Goal: Download file/media

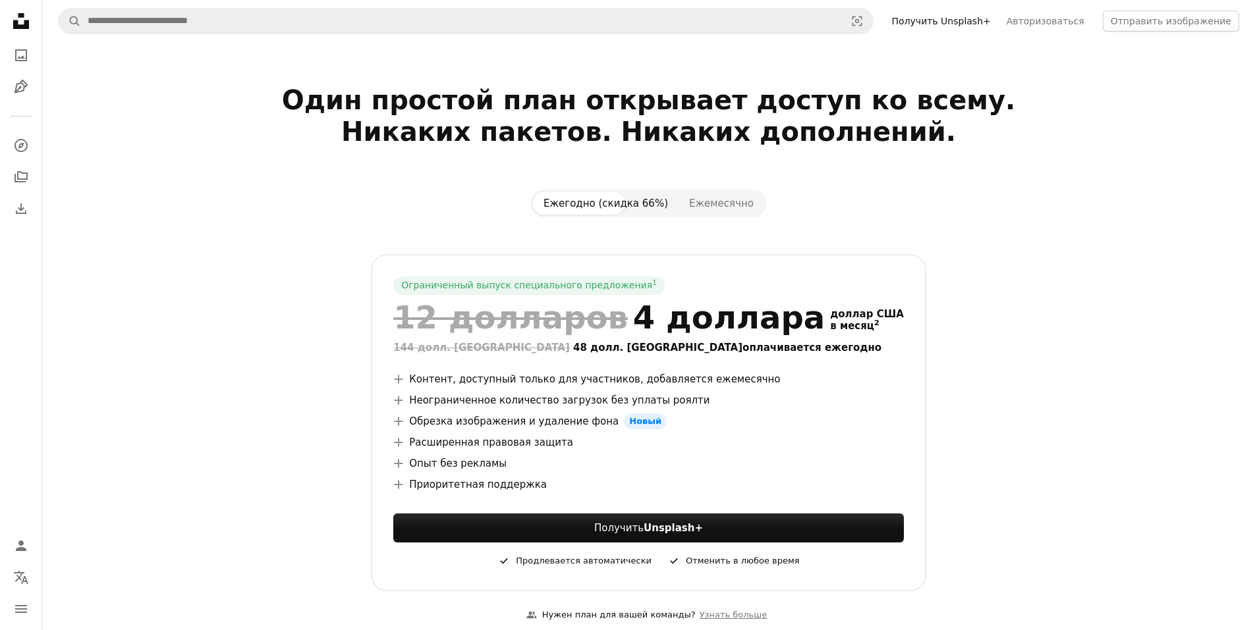
drag, startPoint x: 821, startPoint y: 152, endPoint x: 817, endPoint y: 143, distance: 10.0
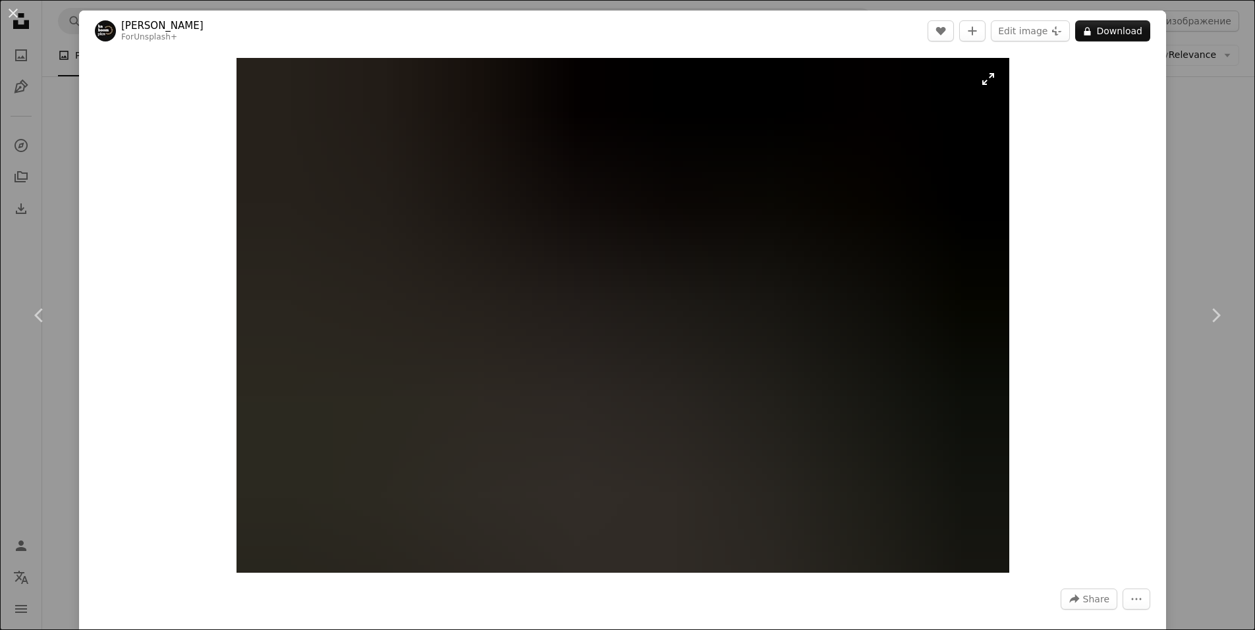
scroll to position [6007, 0]
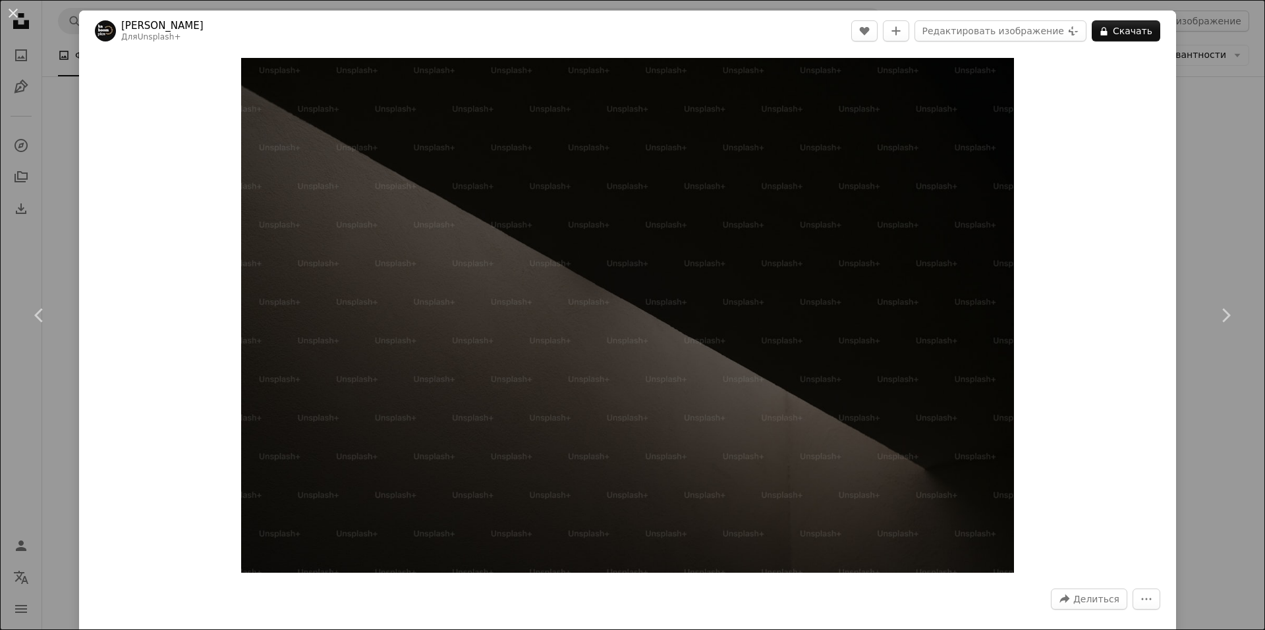
click at [1223, 87] on div "An X shape Chevron left Chevron right [PERSON_NAME] Для Unsplash+ A heart A plu…" at bounding box center [632, 315] width 1265 height 630
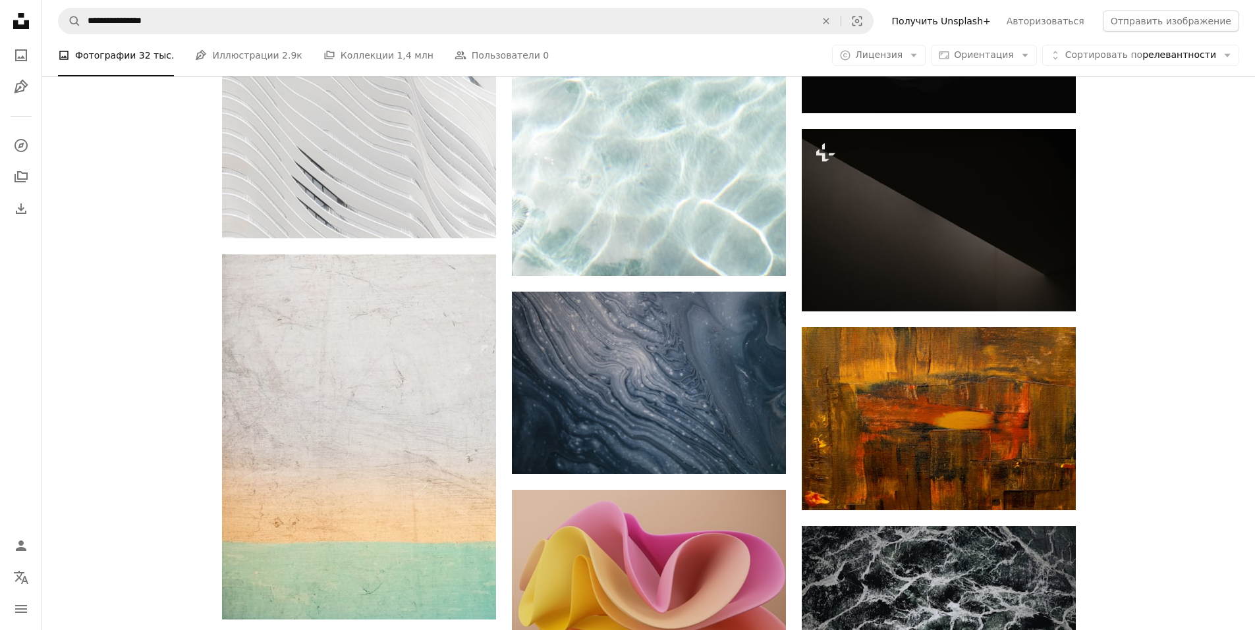
scroll to position [6311, 0]
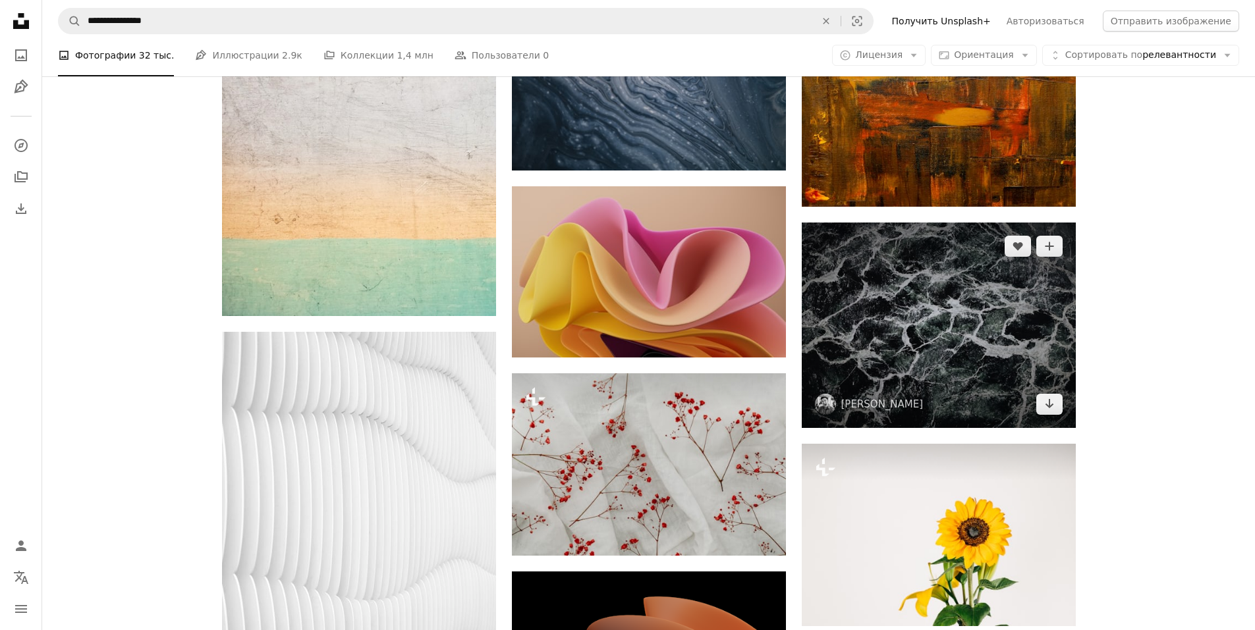
click at [898, 302] on img at bounding box center [939, 326] width 274 height 206
click at [927, 325] on img at bounding box center [939, 326] width 274 height 206
click at [1049, 398] on icon "Arrow pointing down" at bounding box center [1049, 404] width 11 height 16
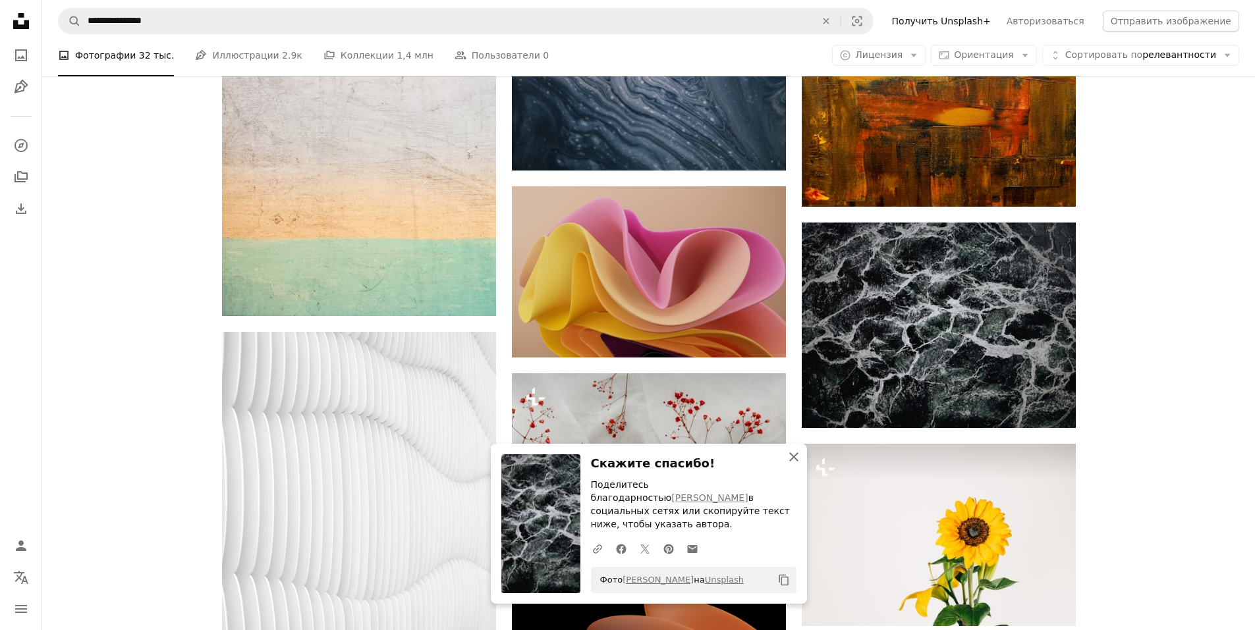
click at [803, 468] on button "An X shape Закрывать" at bounding box center [794, 457] width 26 height 26
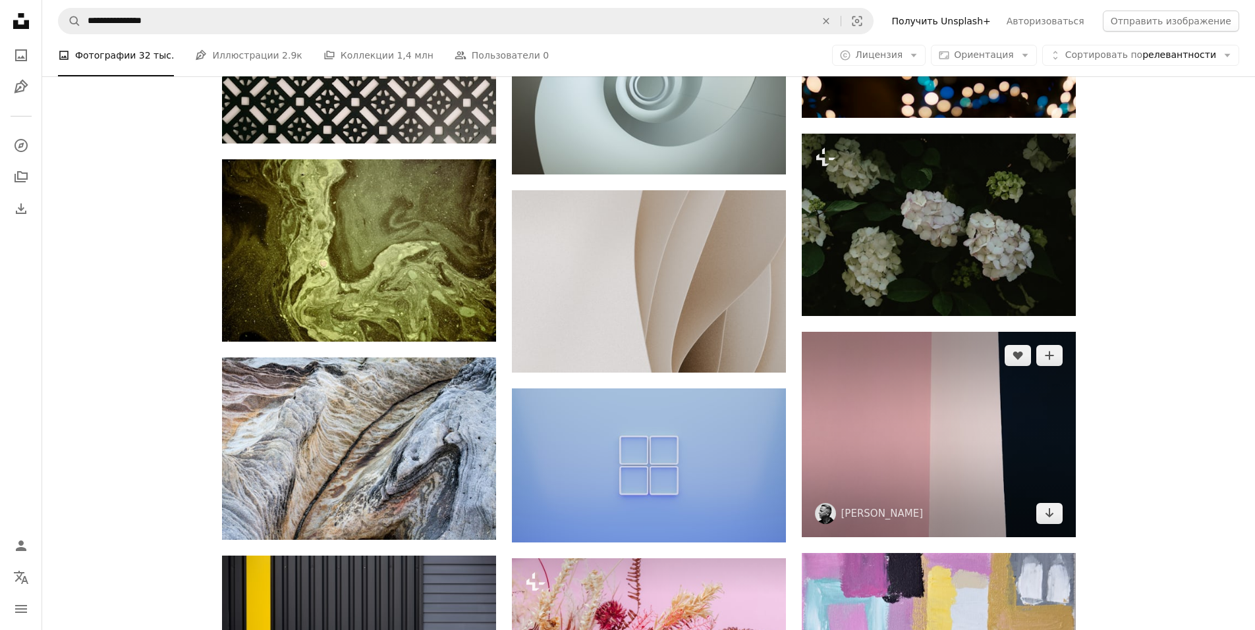
scroll to position [8611, 0]
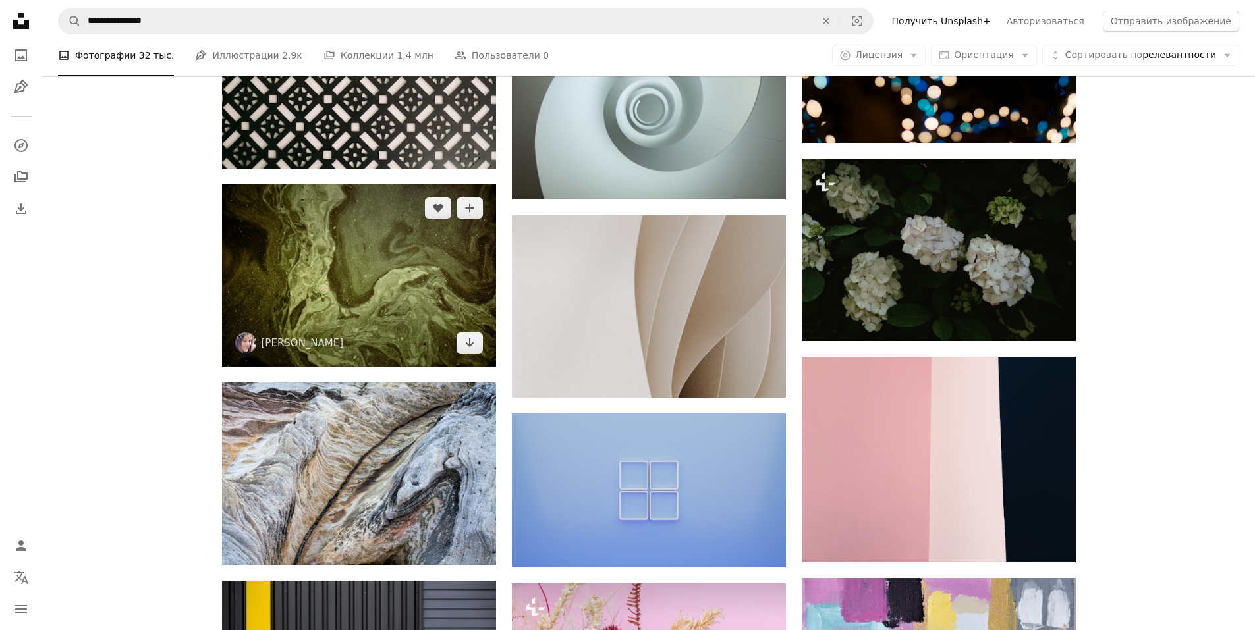
click at [422, 284] on img at bounding box center [359, 275] width 274 height 182
click at [452, 267] on img at bounding box center [359, 275] width 274 height 182
click at [375, 275] on img at bounding box center [359, 275] width 274 height 182
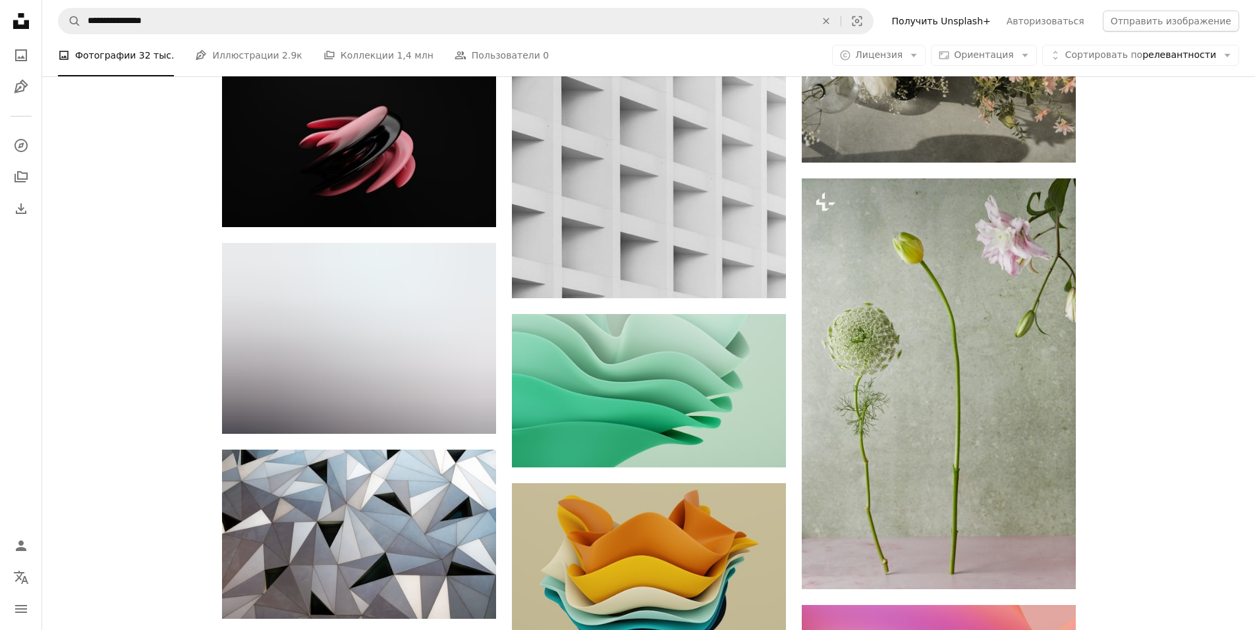
scroll to position [10713, 0]
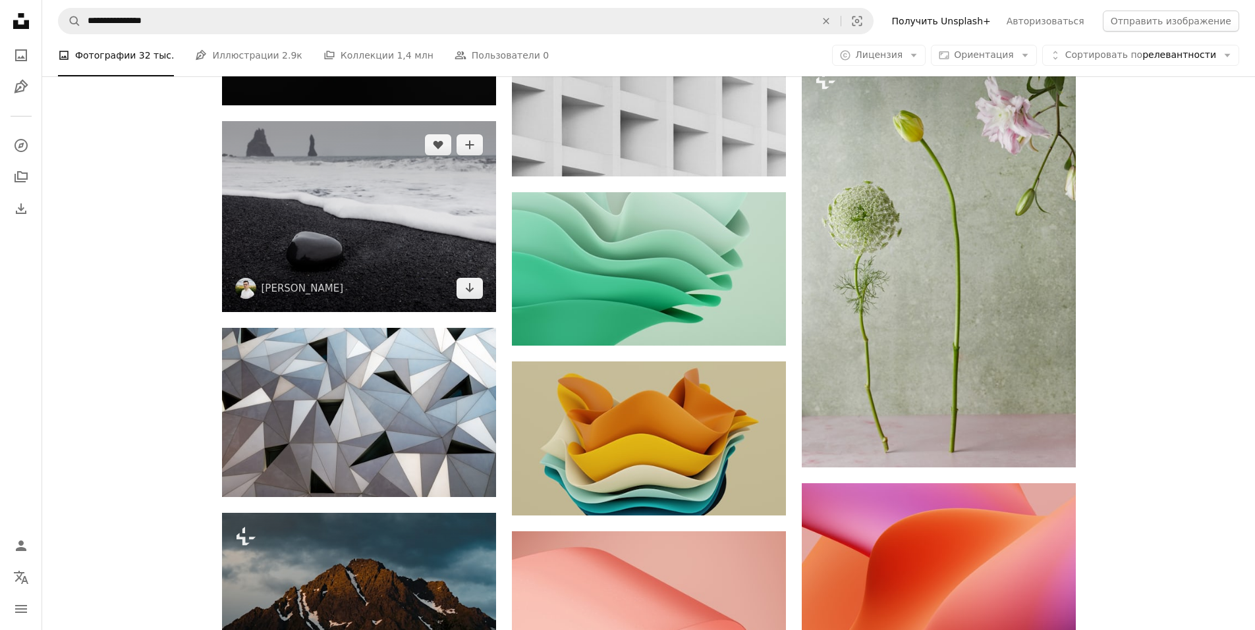
click at [432, 213] on img at bounding box center [359, 216] width 274 height 191
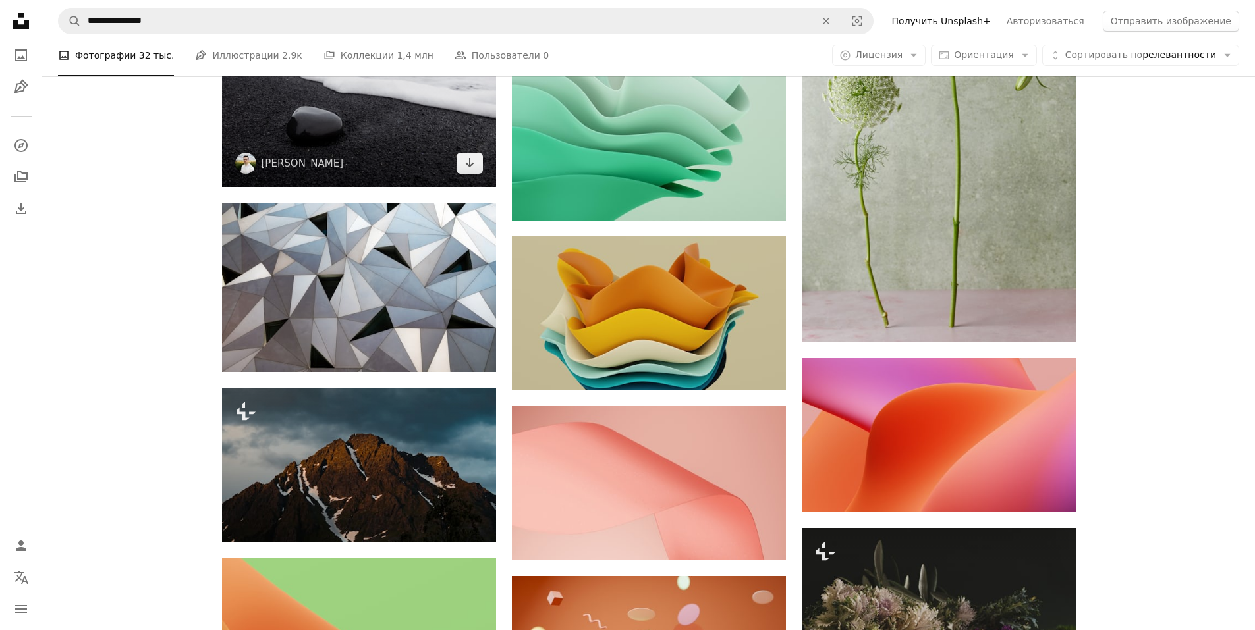
scroll to position [10845, 0]
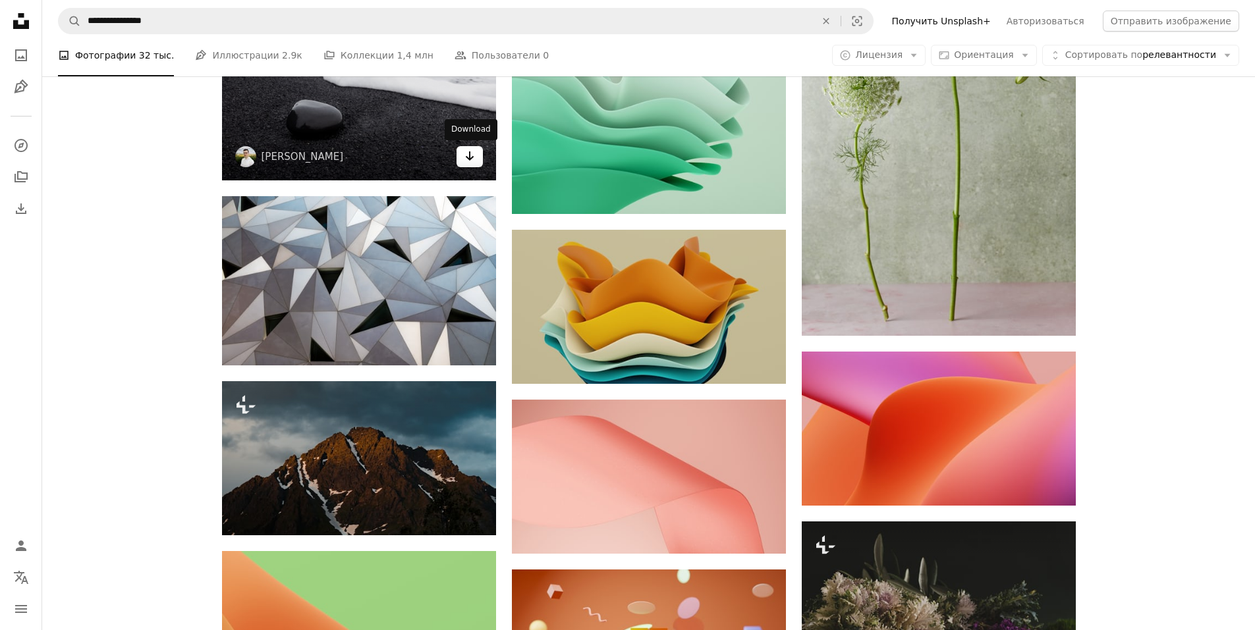
click at [468, 159] on icon "Arrow pointing down" at bounding box center [469, 156] width 11 height 16
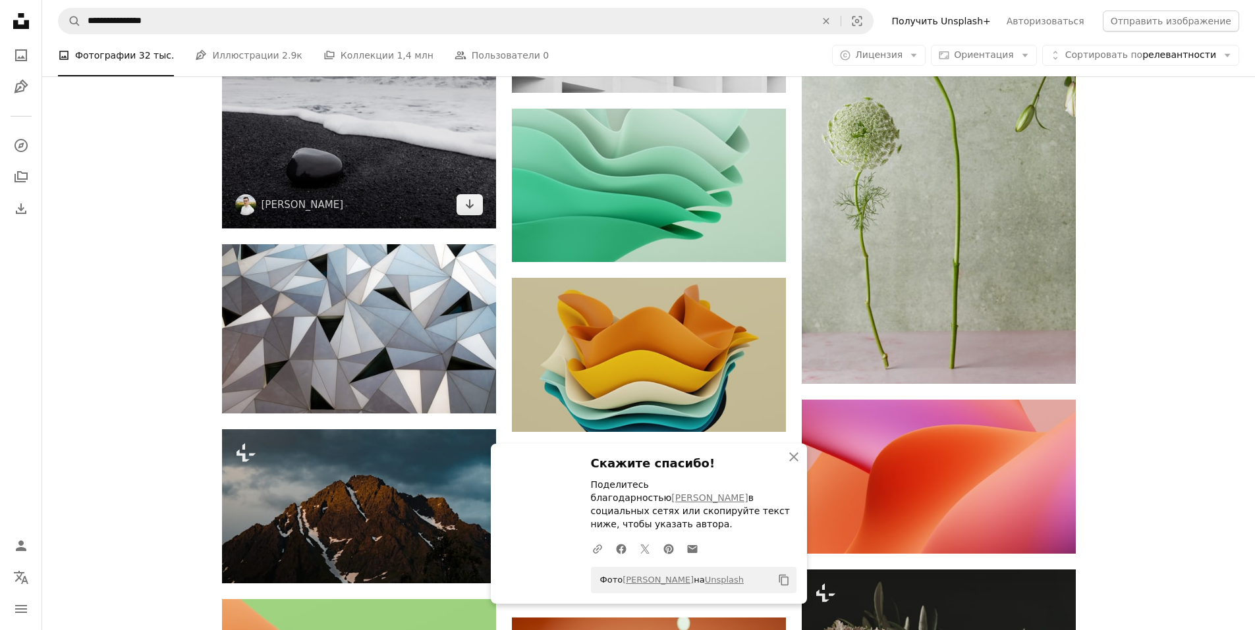
scroll to position [10713, 0]
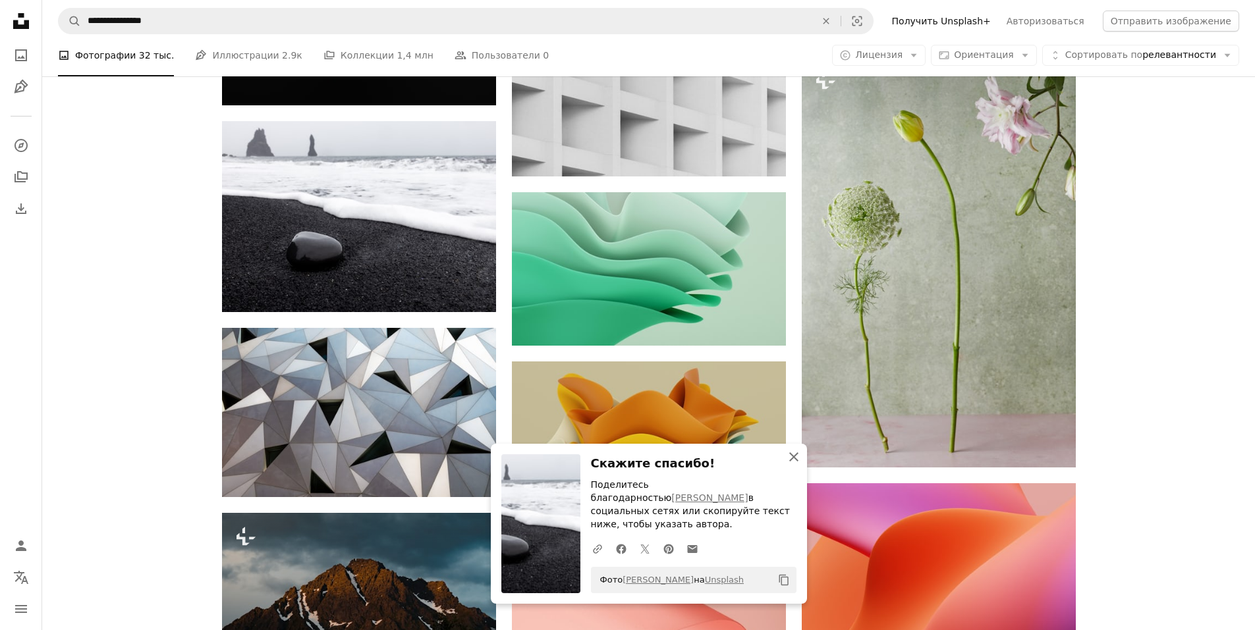
click at [791, 463] on icon "An X shape" at bounding box center [794, 457] width 16 height 16
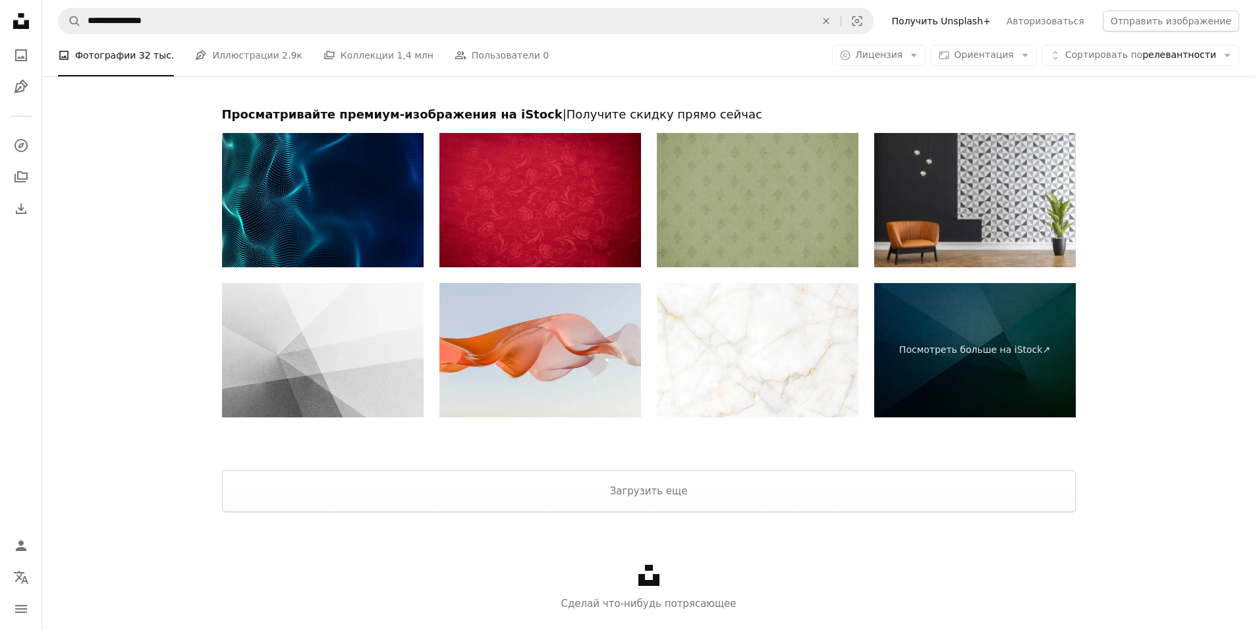
scroll to position [27354, 0]
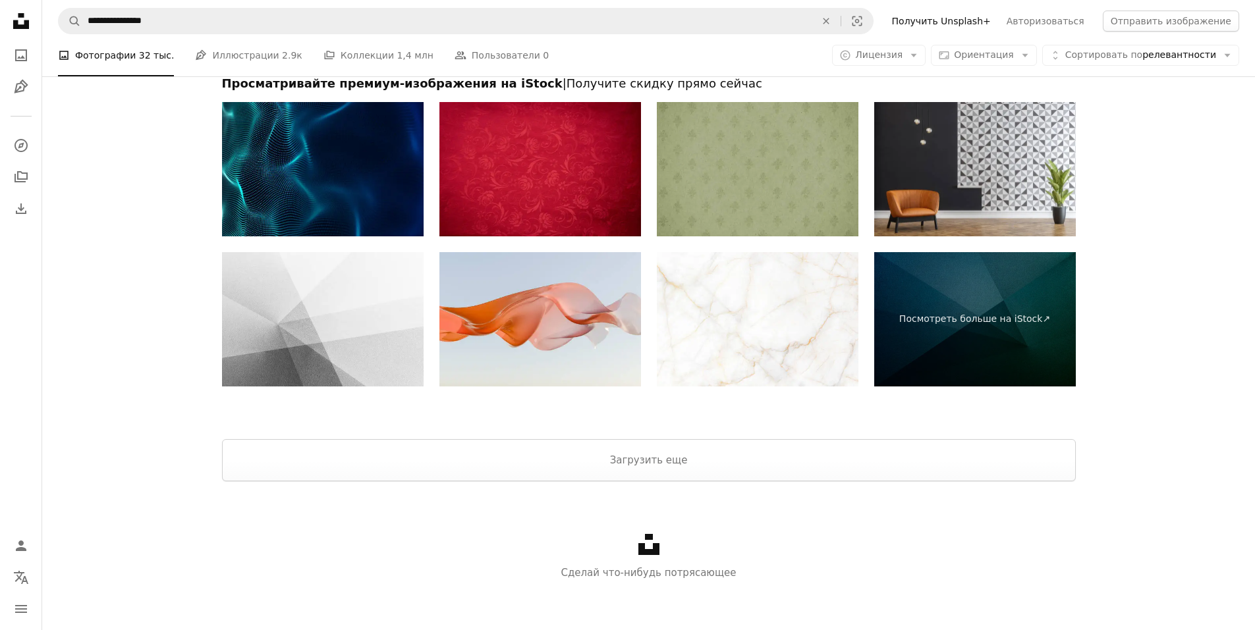
click at [761, 482] on div "Unsplash logo Сделай что-нибудь потрясающее" at bounding box center [648, 558] width 1213 height 152
click at [766, 466] on button "Загрузить еще" at bounding box center [649, 460] width 854 height 42
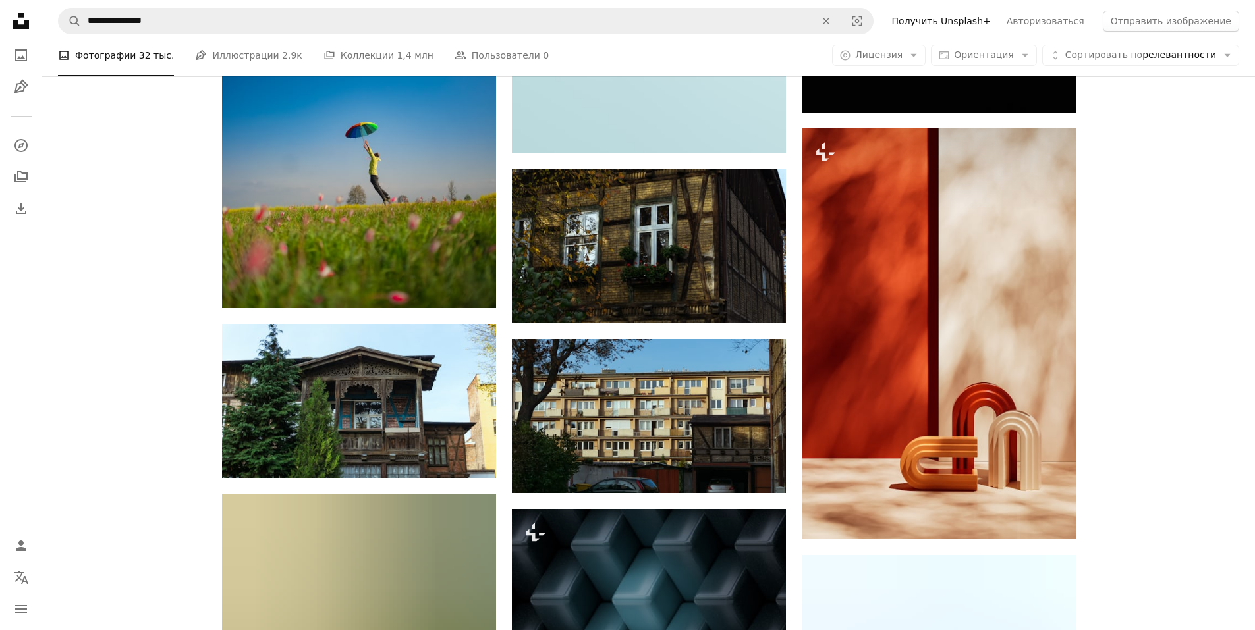
scroll to position [33889, 0]
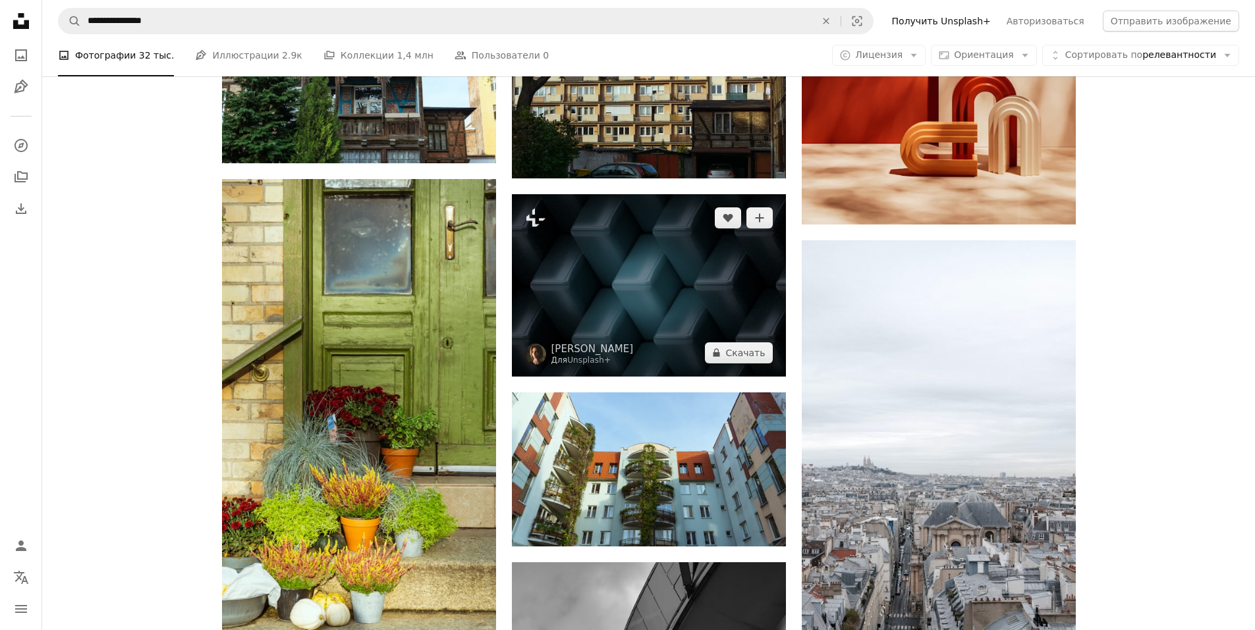
click at [616, 297] on img at bounding box center [649, 285] width 274 height 182
click at [683, 284] on img at bounding box center [649, 285] width 274 height 182
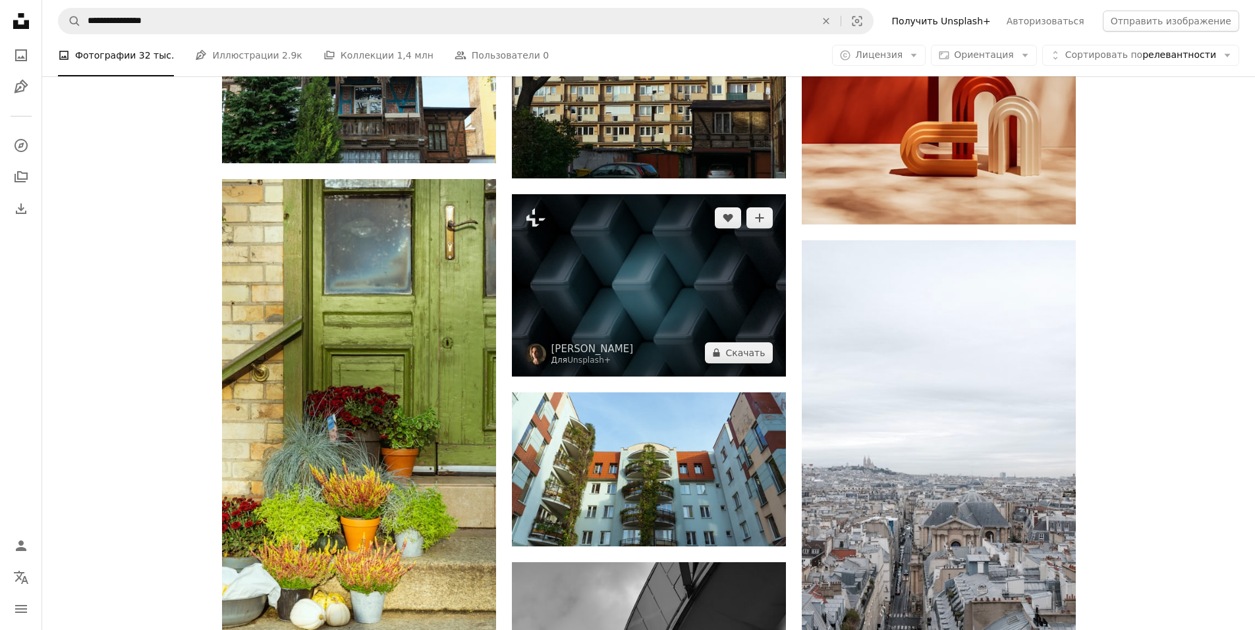
click at [683, 284] on img at bounding box center [649, 285] width 274 height 182
drag, startPoint x: 683, startPoint y: 284, endPoint x: 672, endPoint y: 284, distance: 11.2
click at [682, 284] on img at bounding box center [649, 285] width 274 height 182
click at [672, 284] on img at bounding box center [649, 285] width 274 height 182
click at [663, 283] on img at bounding box center [649, 285] width 274 height 182
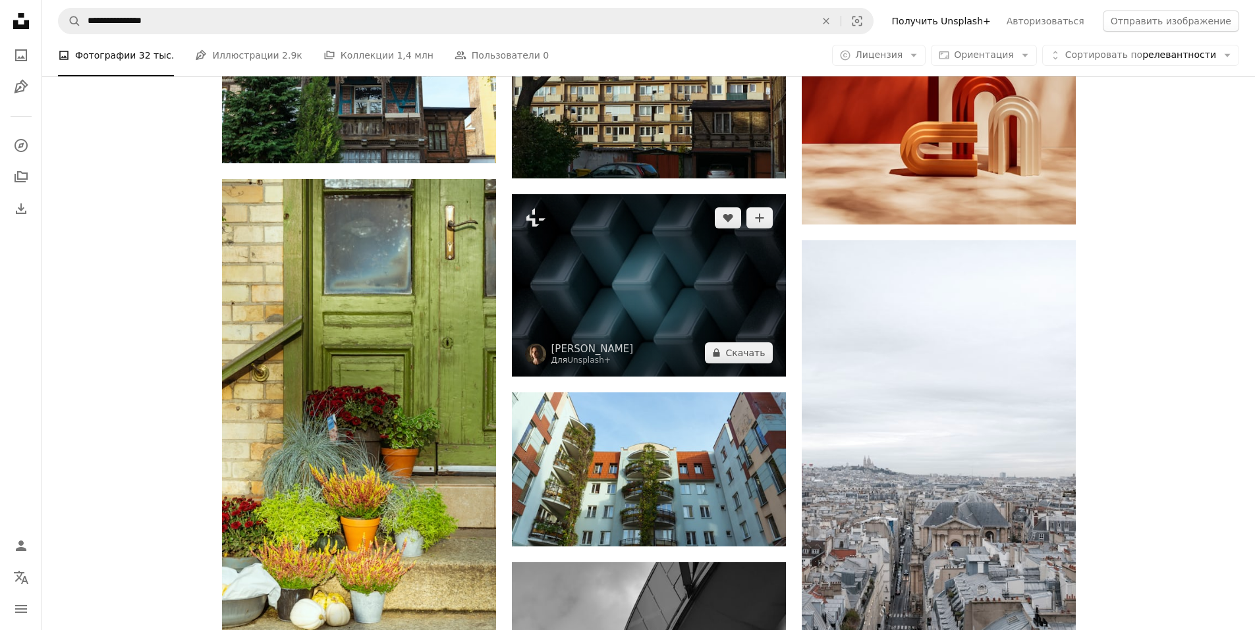
click at [663, 283] on img at bounding box center [649, 285] width 274 height 182
click at [657, 283] on img at bounding box center [649, 285] width 274 height 182
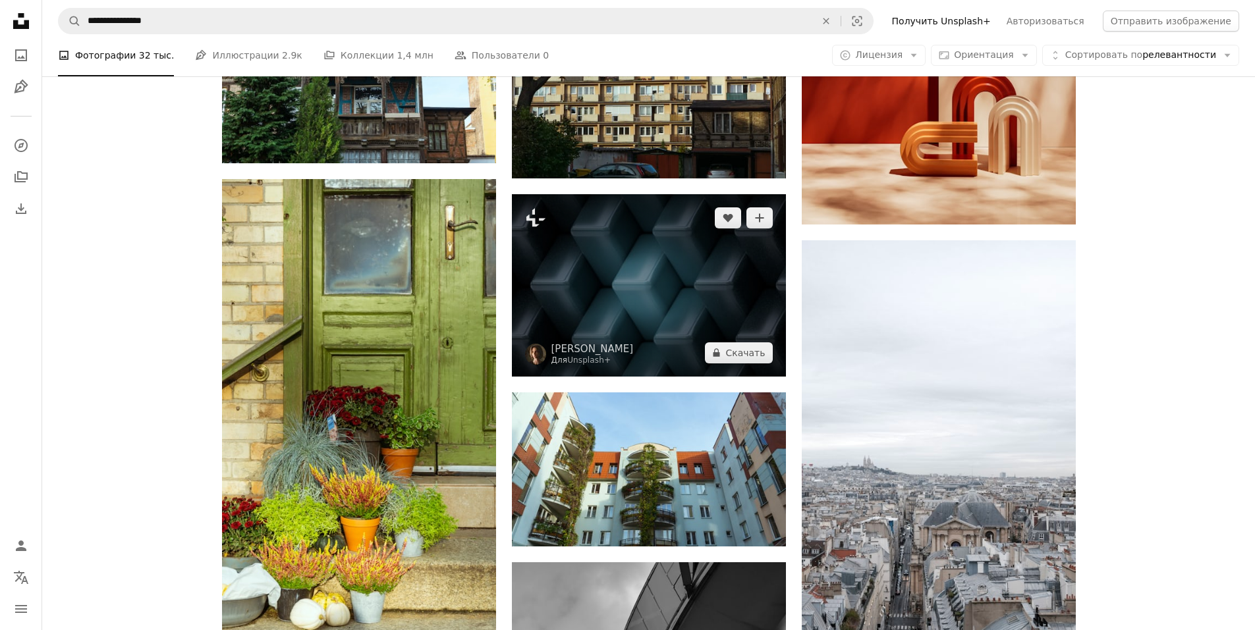
click at [657, 283] on img at bounding box center [649, 285] width 274 height 182
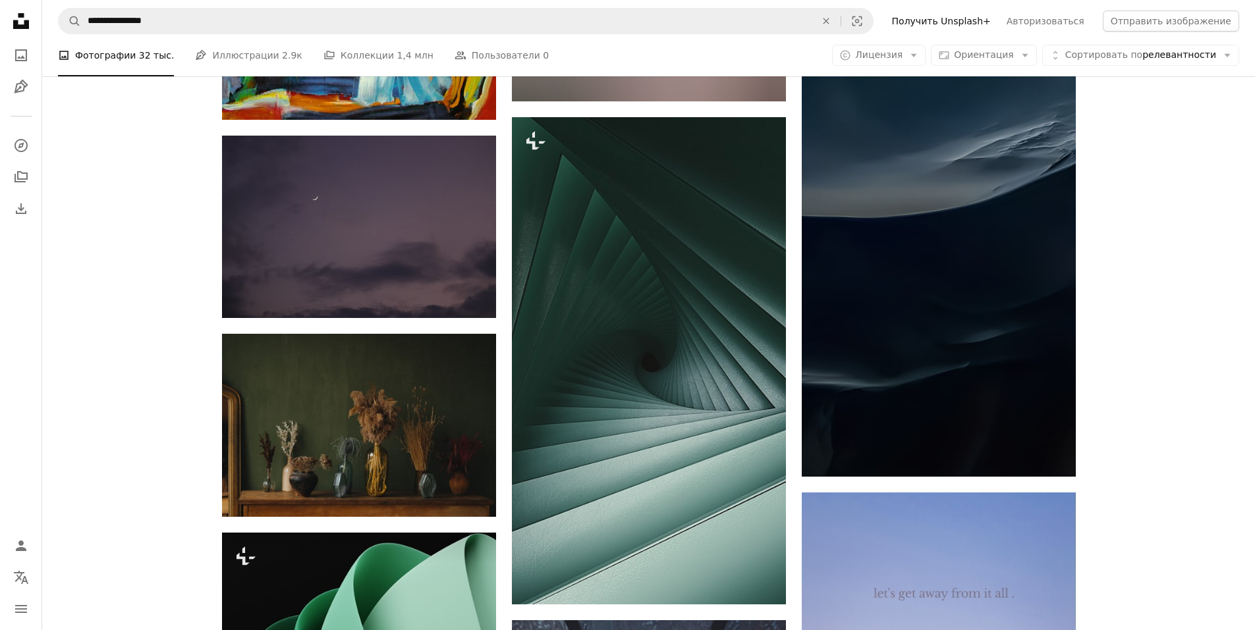
scroll to position [53308, 0]
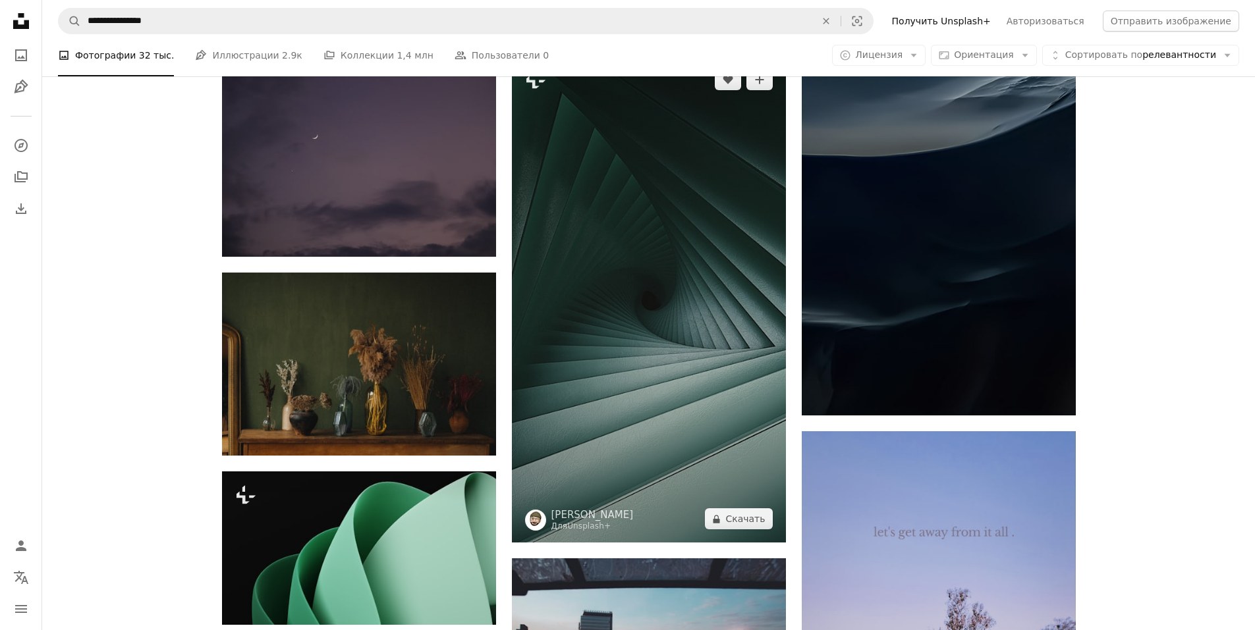
click at [703, 425] on img at bounding box center [649, 299] width 274 height 487
click at [688, 296] on img at bounding box center [649, 299] width 274 height 487
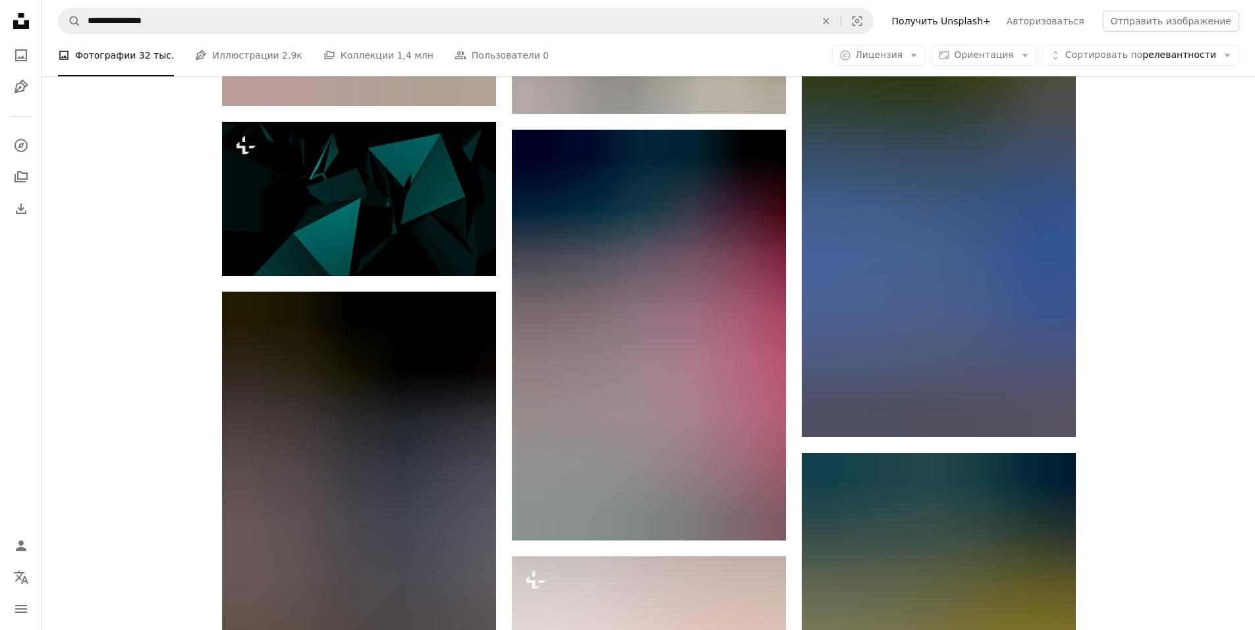
scroll to position [59760, 0]
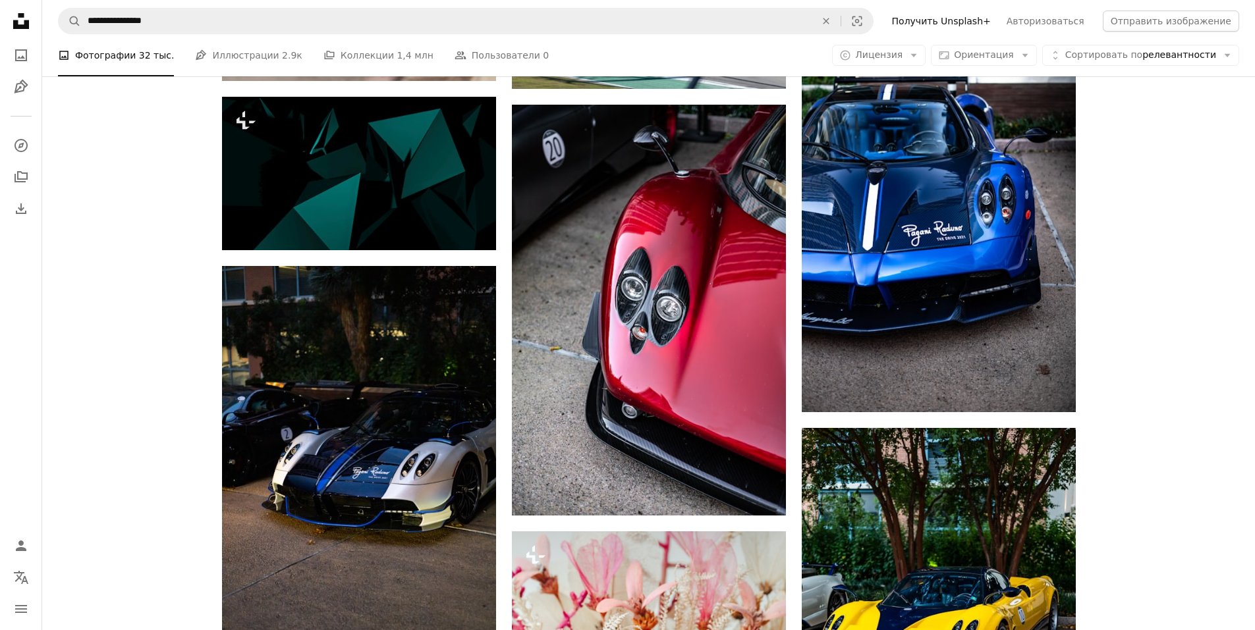
drag, startPoint x: 1191, startPoint y: 486, endPoint x: 1189, endPoint y: 531, distance: 44.8
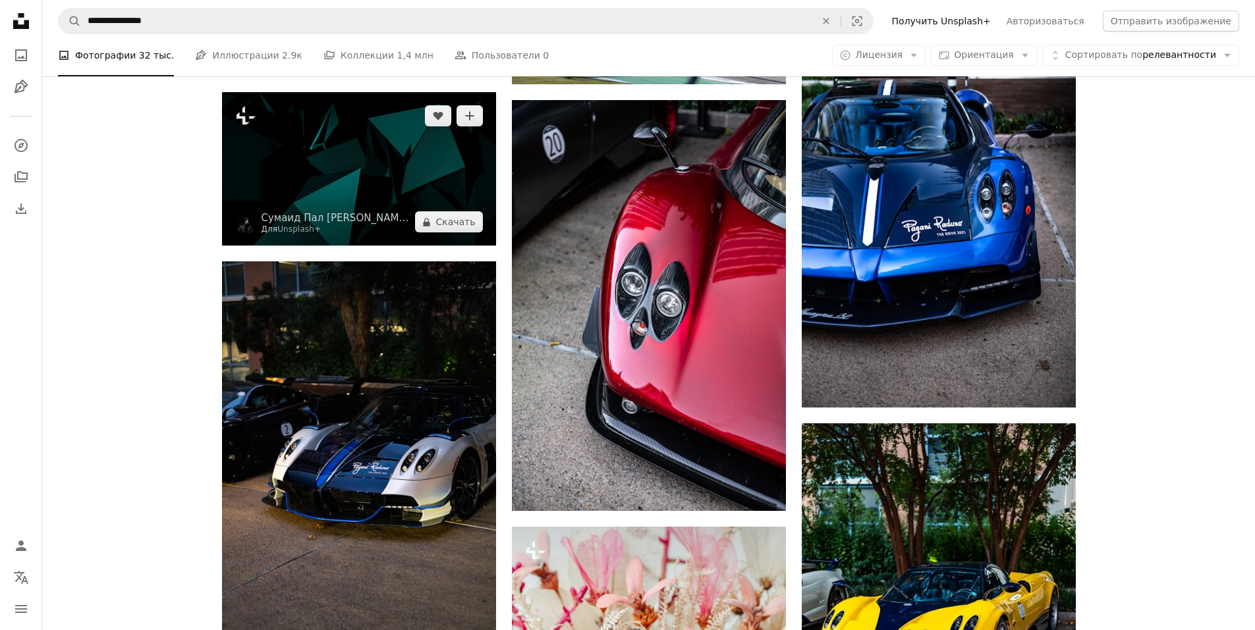
click at [366, 188] on img at bounding box center [359, 169] width 274 height 154
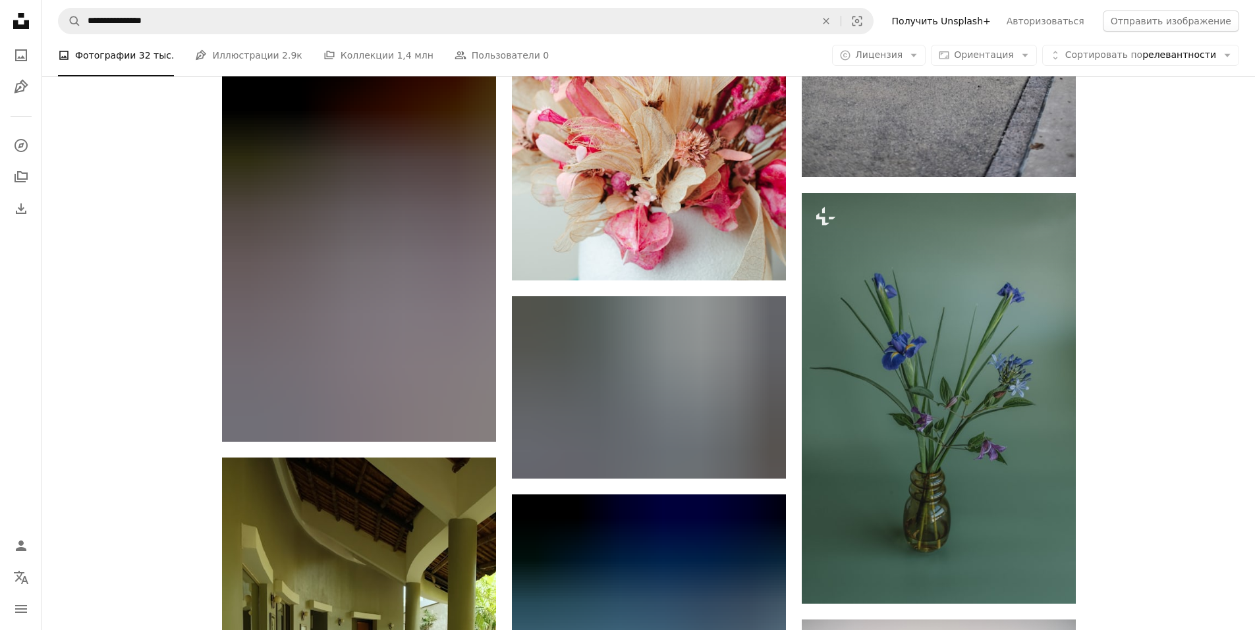
scroll to position [60435, 0]
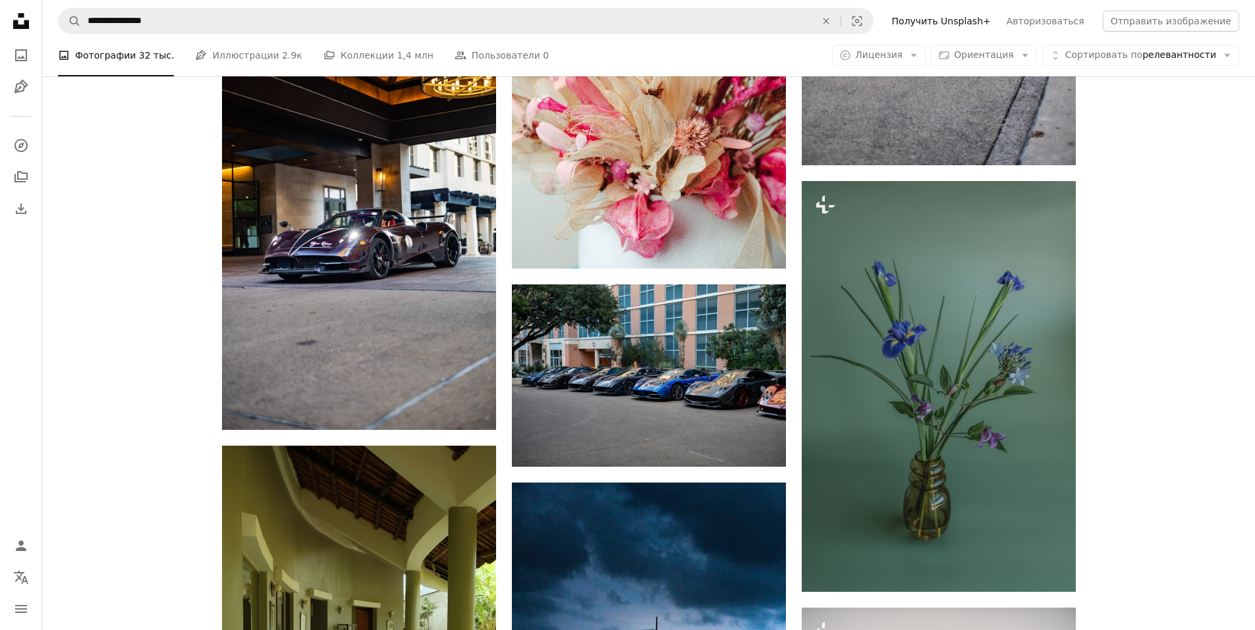
drag, startPoint x: 1159, startPoint y: 388, endPoint x: 1157, endPoint y: 434, distance: 46.2
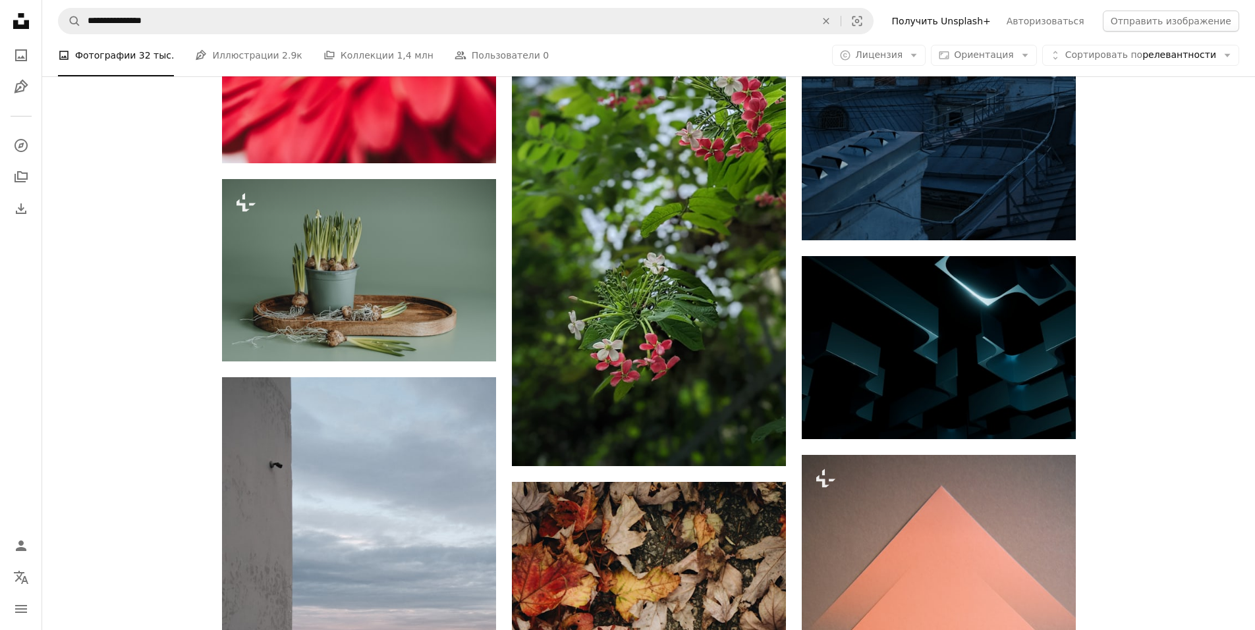
scroll to position [63437, 0]
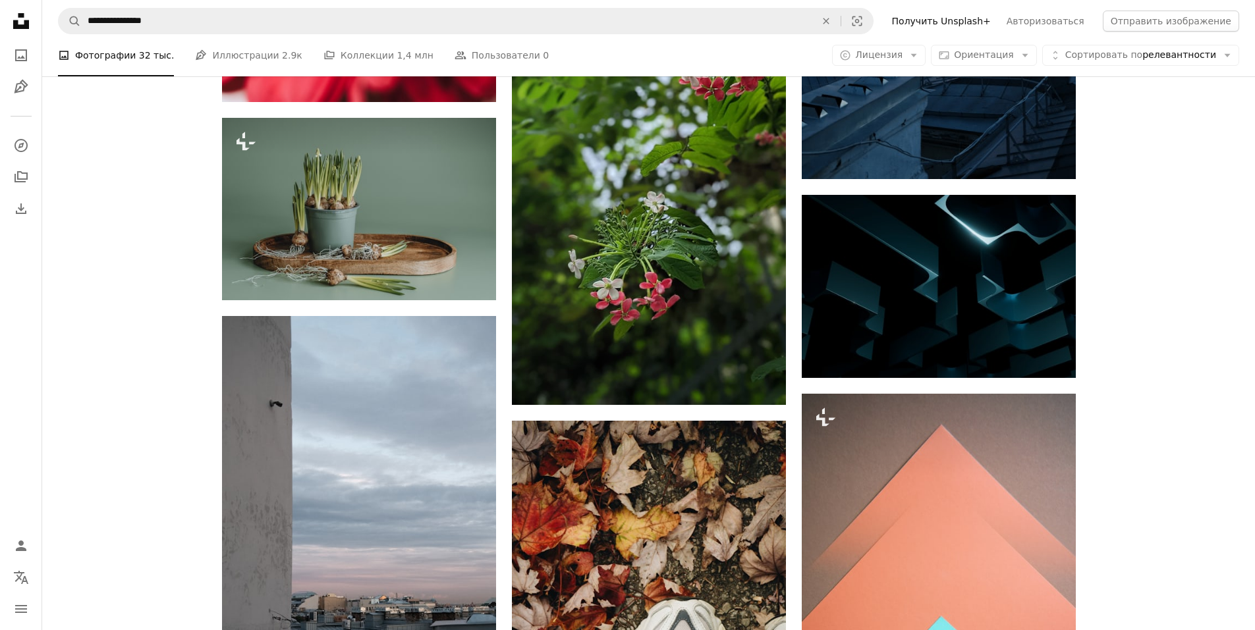
drag, startPoint x: 1162, startPoint y: 430, endPoint x: 1146, endPoint y: 474, distance: 47.1
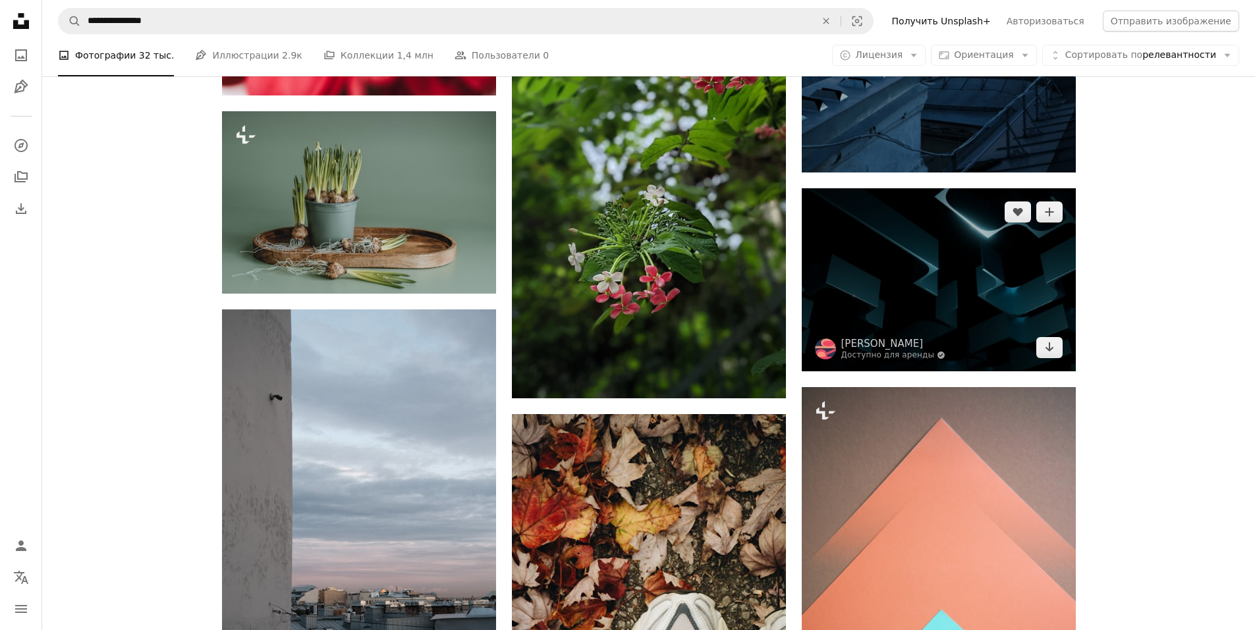
click at [942, 239] on img at bounding box center [939, 279] width 274 height 182
click at [970, 260] on img at bounding box center [939, 279] width 274 height 182
click at [971, 260] on img at bounding box center [939, 279] width 274 height 182
click at [1053, 347] on icon "Arrow pointing down" at bounding box center [1049, 347] width 11 height 16
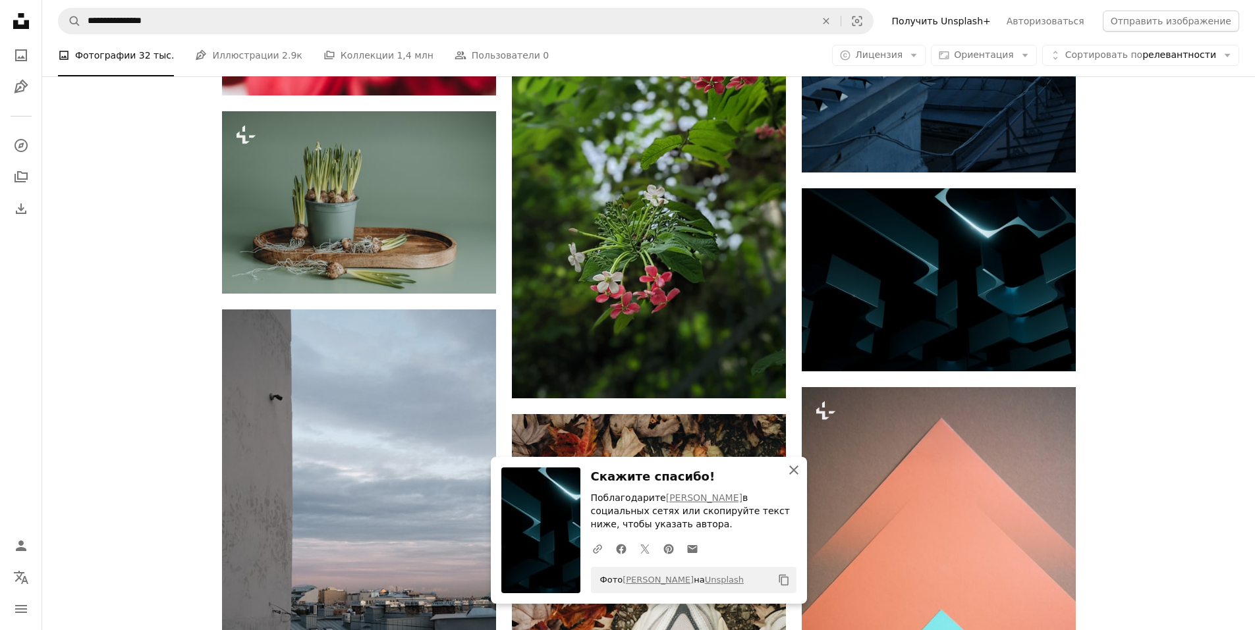
click at [794, 474] on icon "An X shape" at bounding box center [794, 470] width 16 height 16
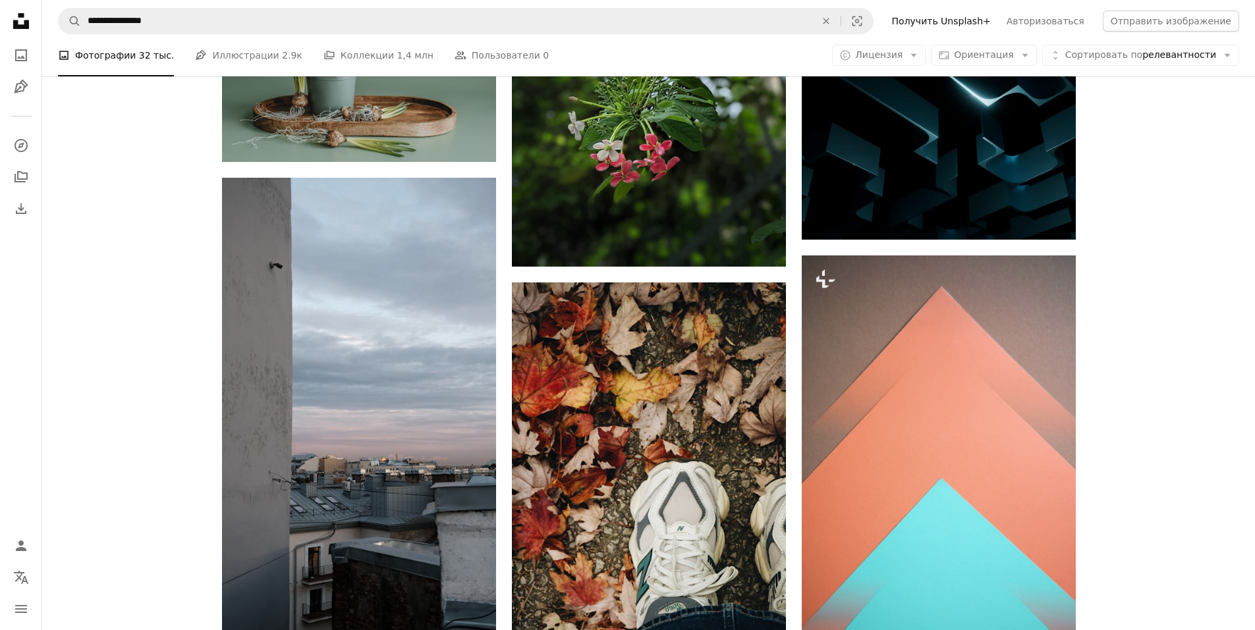
scroll to position [63503, 0]
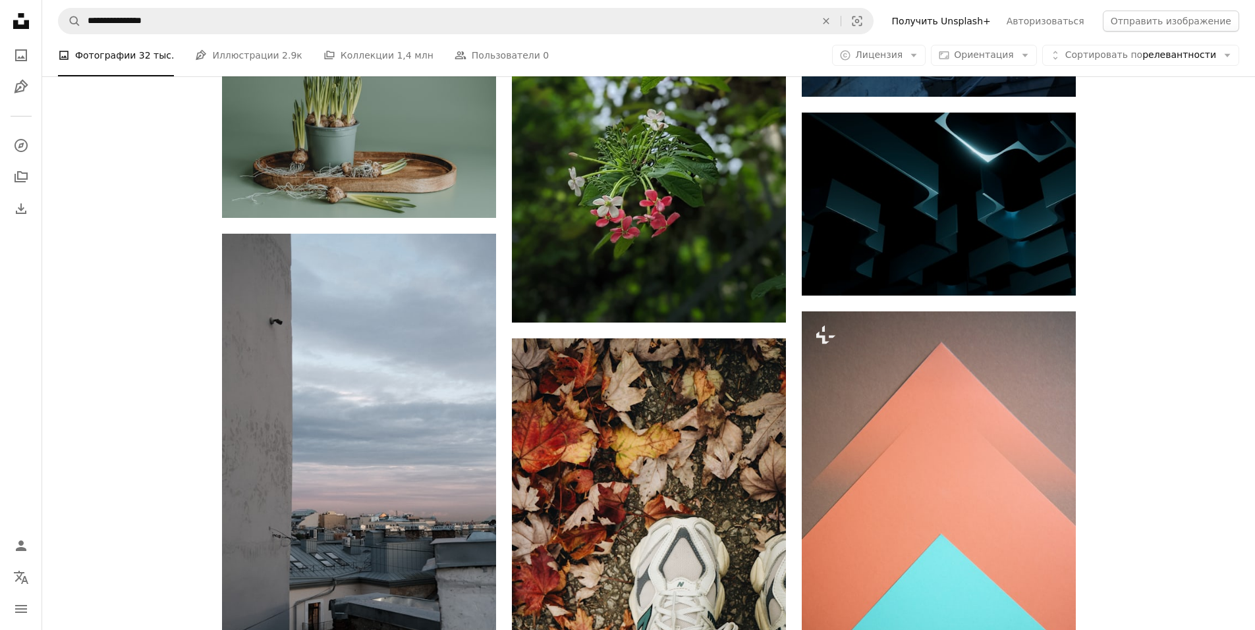
drag, startPoint x: 1130, startPoint y: 351, endPoint x: 1140, endPoint y: 393, distance: 43.2
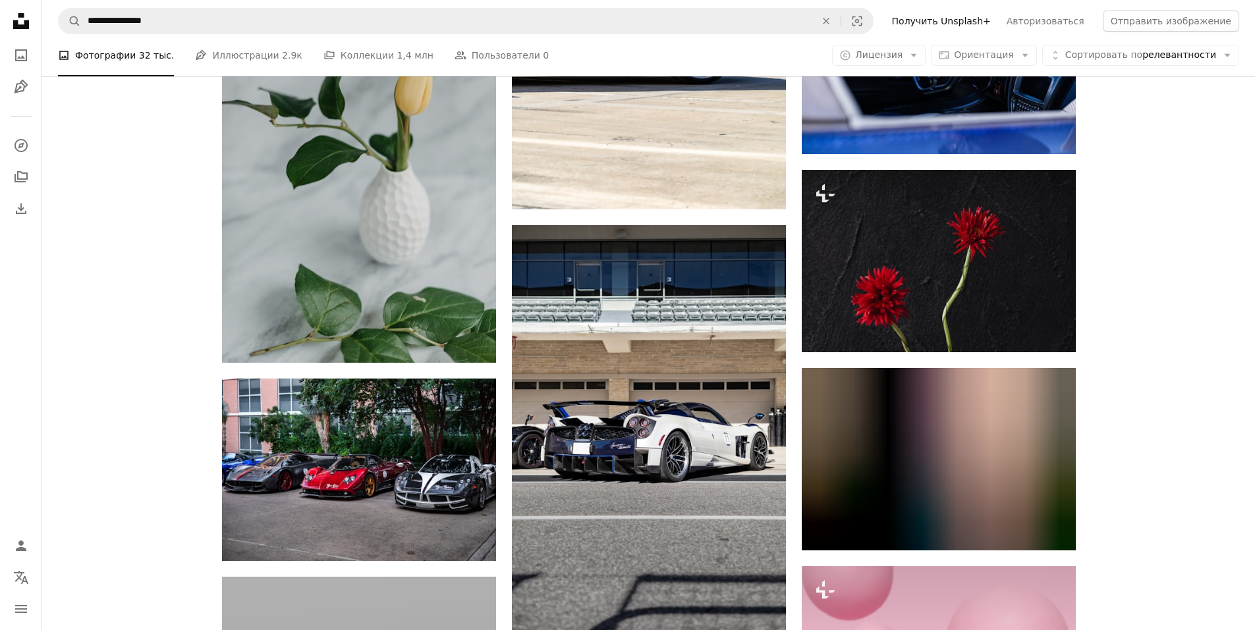
scroll to position [64947, 0]
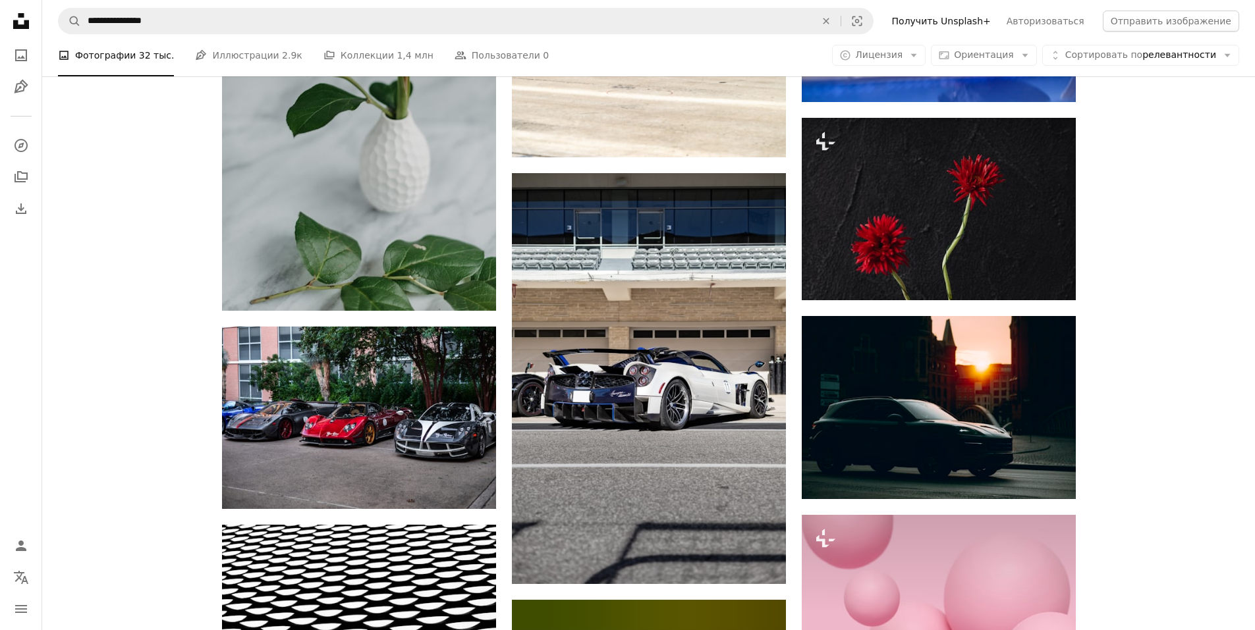
drag, startPoint x: 1155, startPoint y: 420, endPoint x: 1115, endPoint y: 452, distance: 51.7
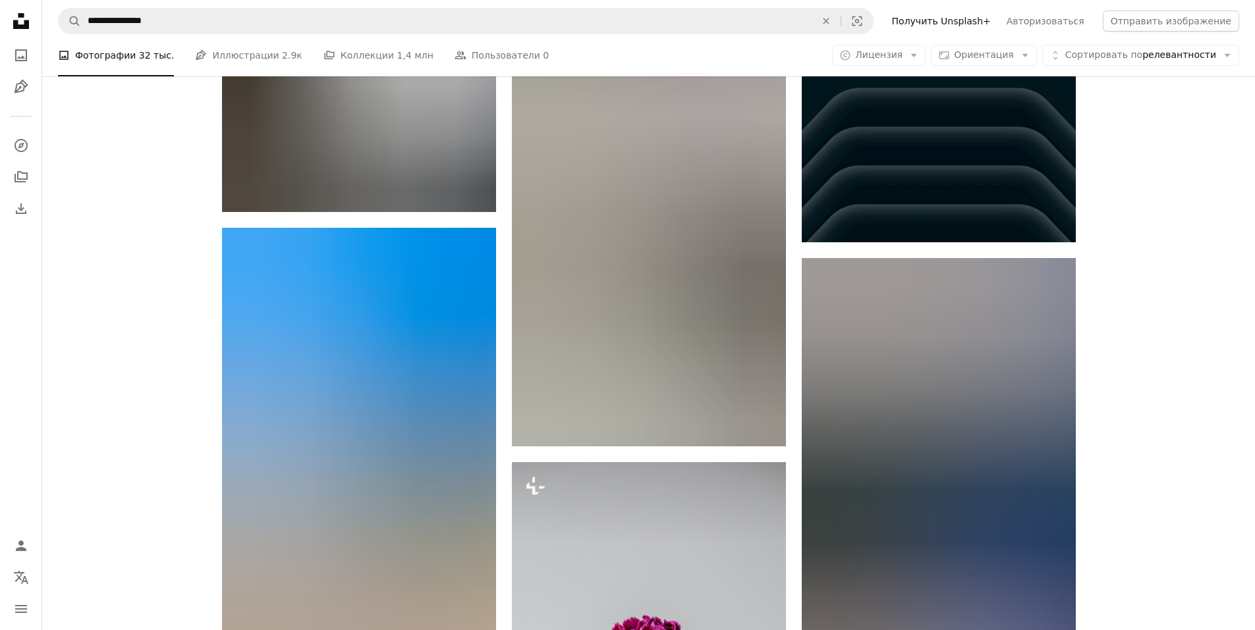
scroll to position [70926, 0]
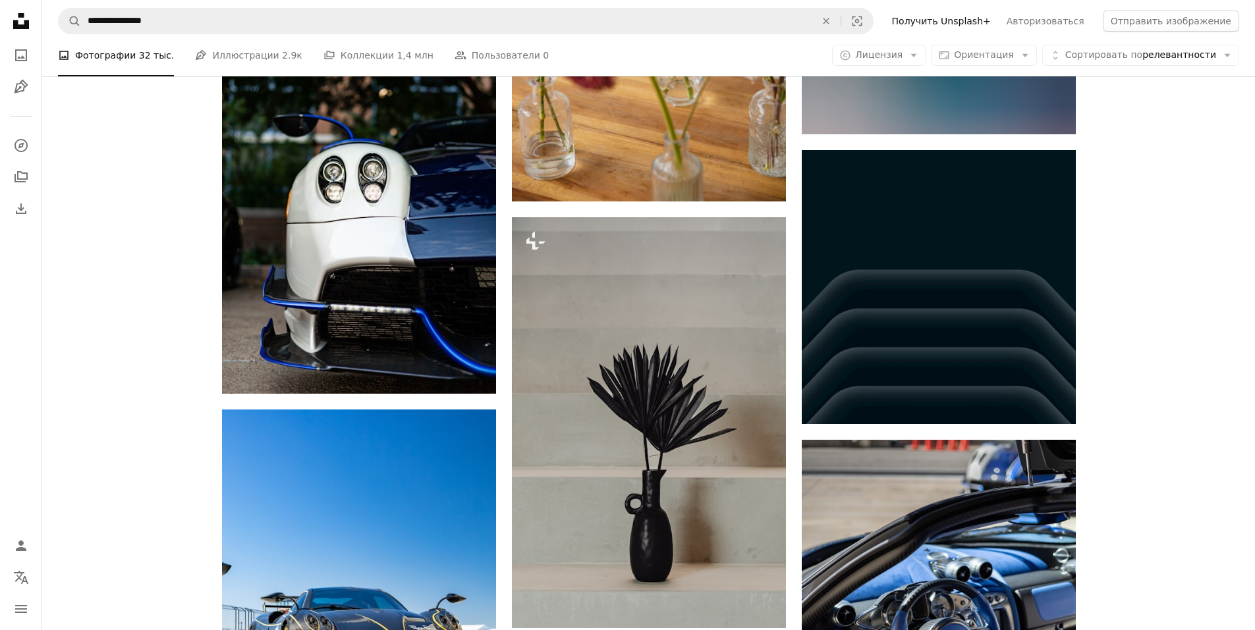
drag, startPoint x: 1174, startPoint y: 314, endPoint x: 1099, endPoint y: 381, distance: 100.8
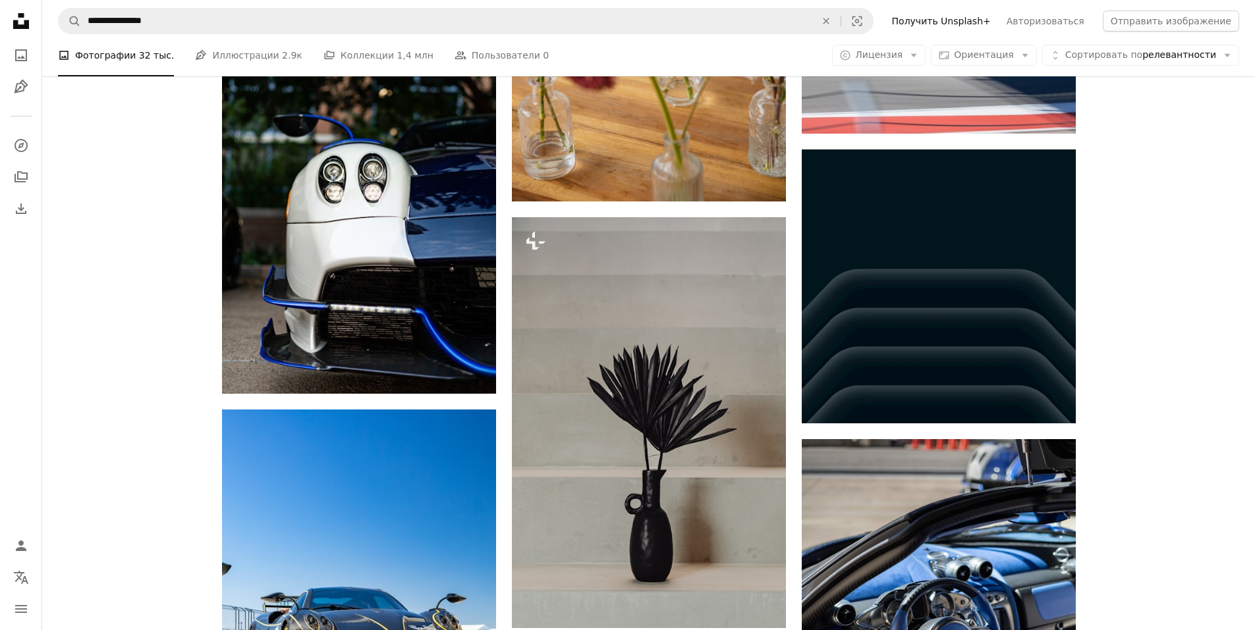
scroll to position [70732, 0]
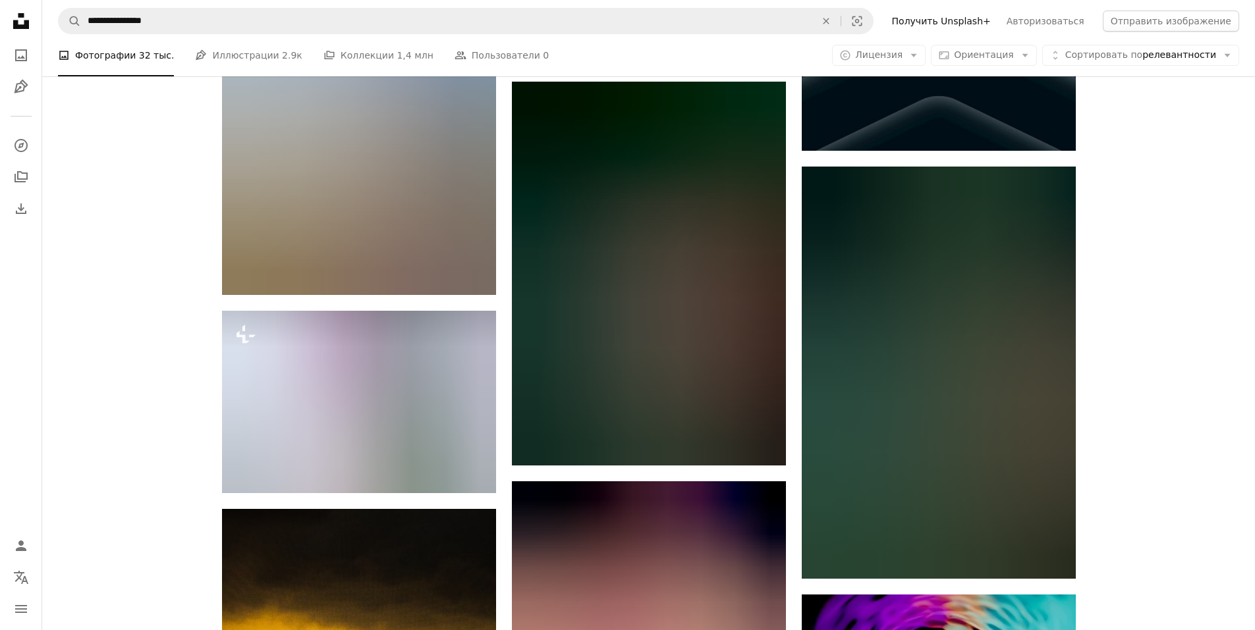
drag, startPoint x: 1123, startPoint y: 306, endPoint x: 1118, endPoint y: 314, distance: 9.2
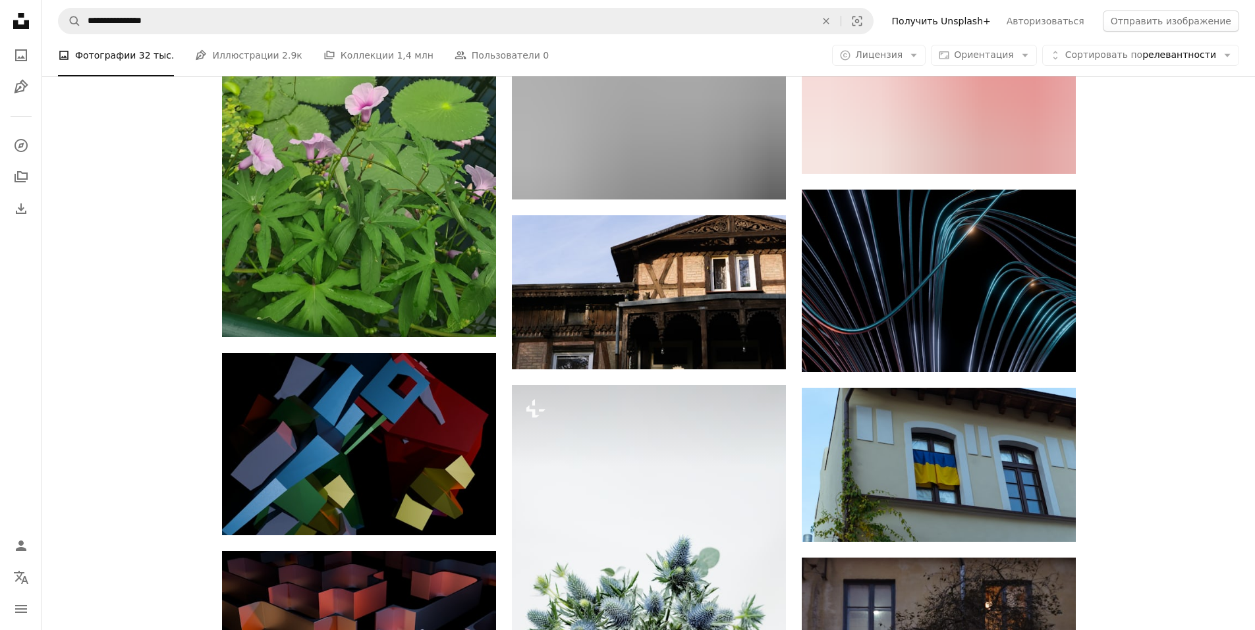
scroll to position [72717, 0]
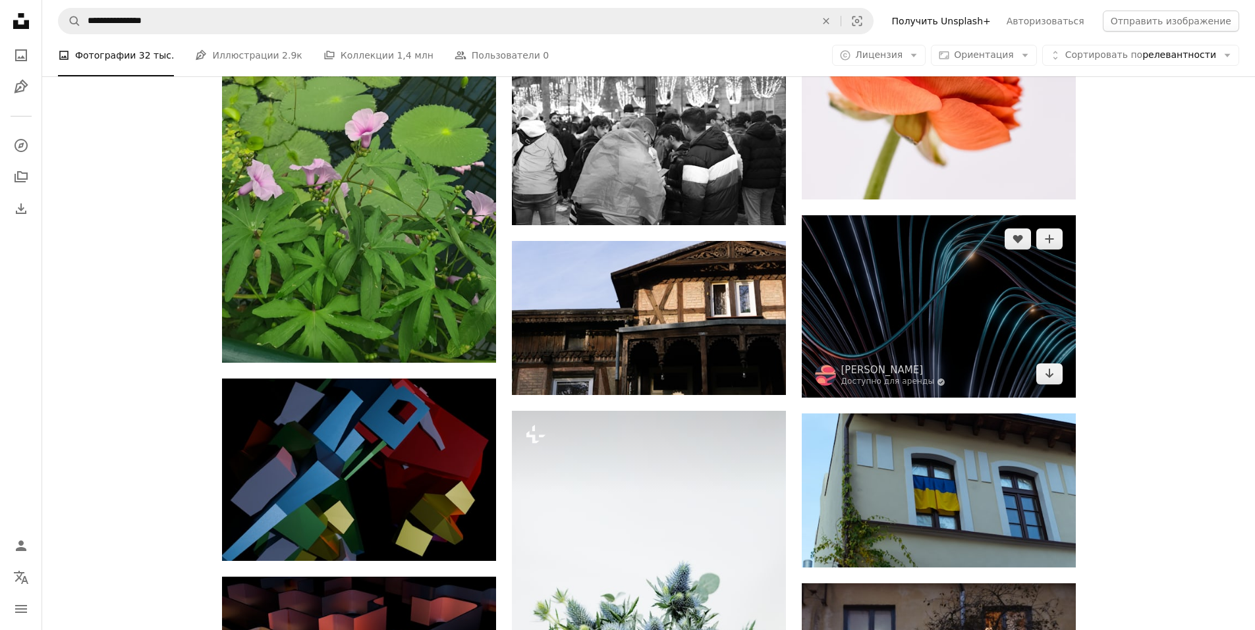
drag, startPoint x: 1124, startPoint y: 412, endPoint x: 971, endPoint y: 389, distance: 154.5
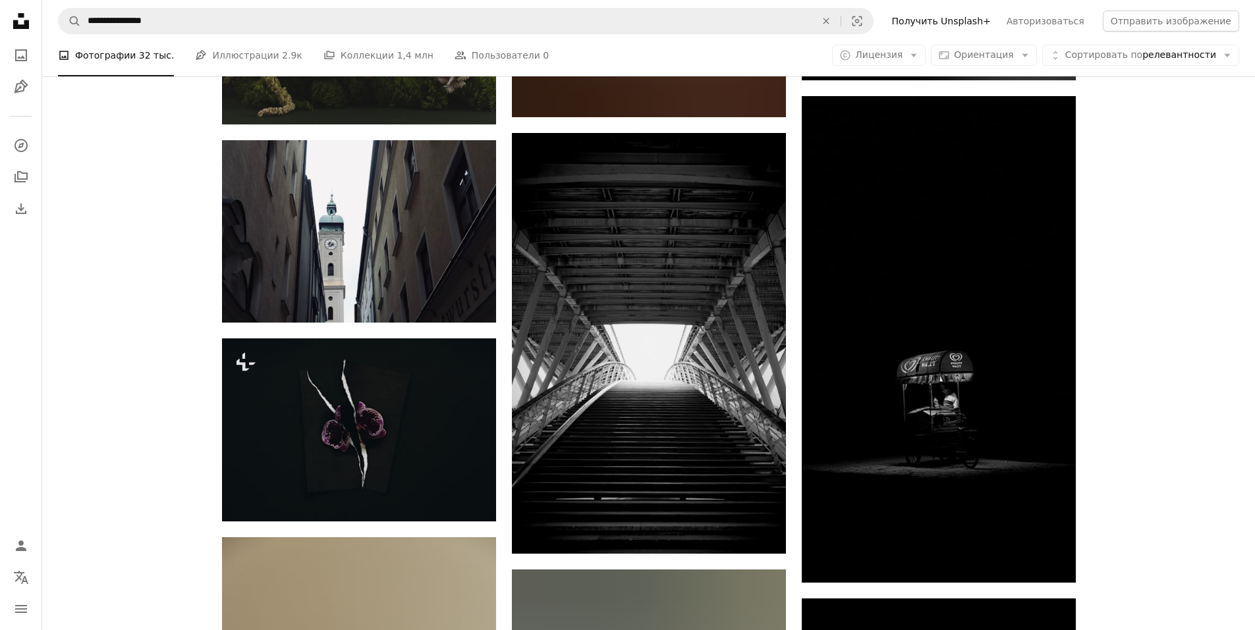
scroll to position [75179, 0]
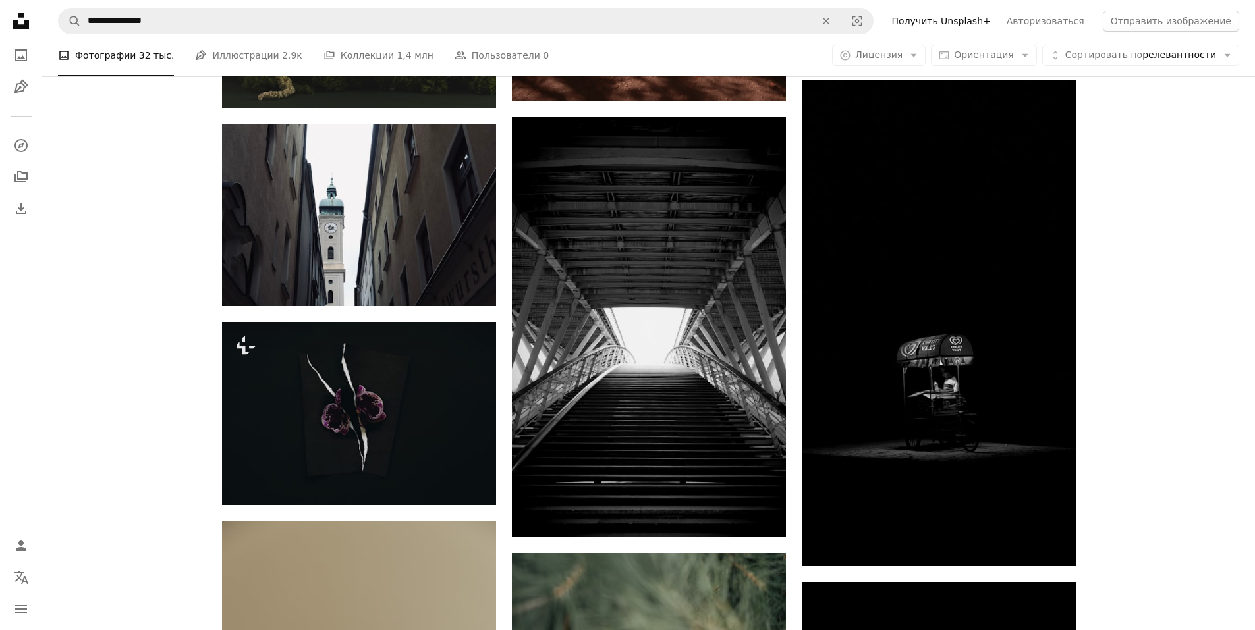
drag, startPoint x: 1186, startPoint y: 468, endPoint x: 1134, endPoint y: 498, distance: 59.3
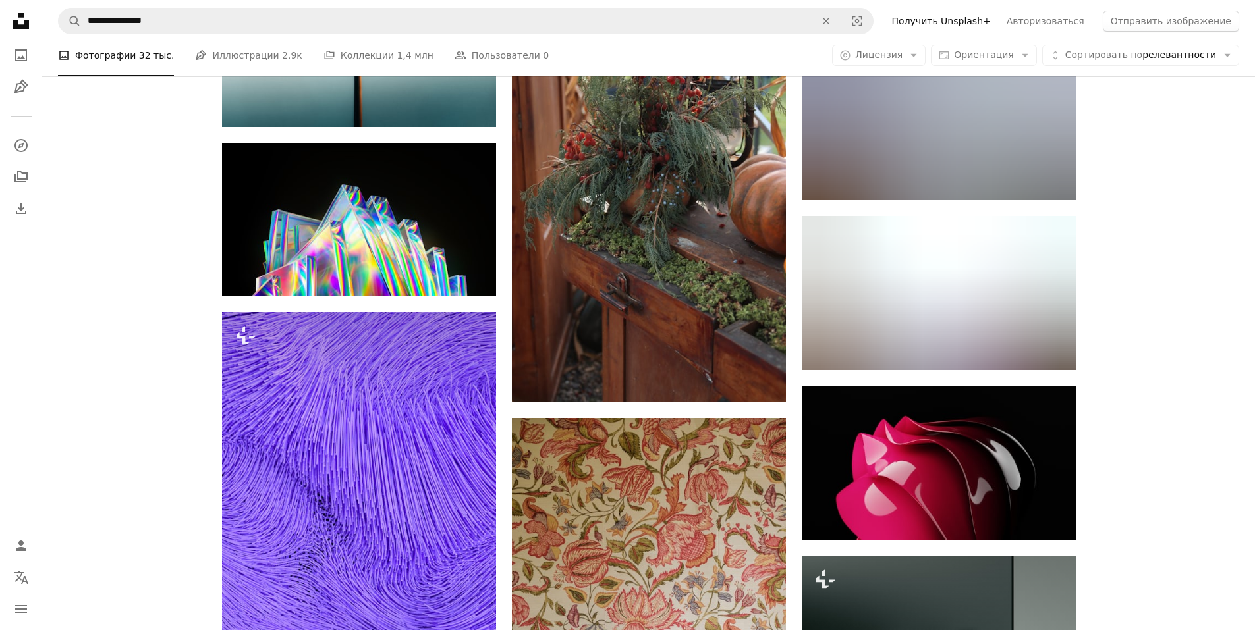
scroll to position [78452, 0]
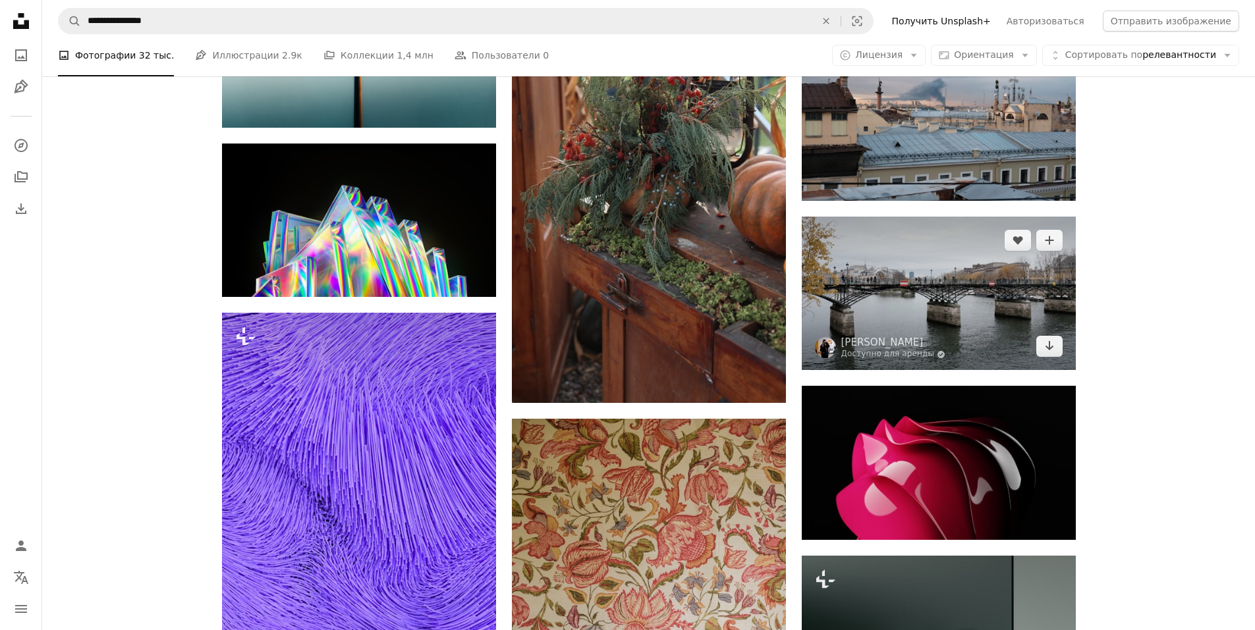
drag, startPoint x: 1184, startPoint y: 347, endPoint x: 1020, endPoint y: 352, distance: 164.1
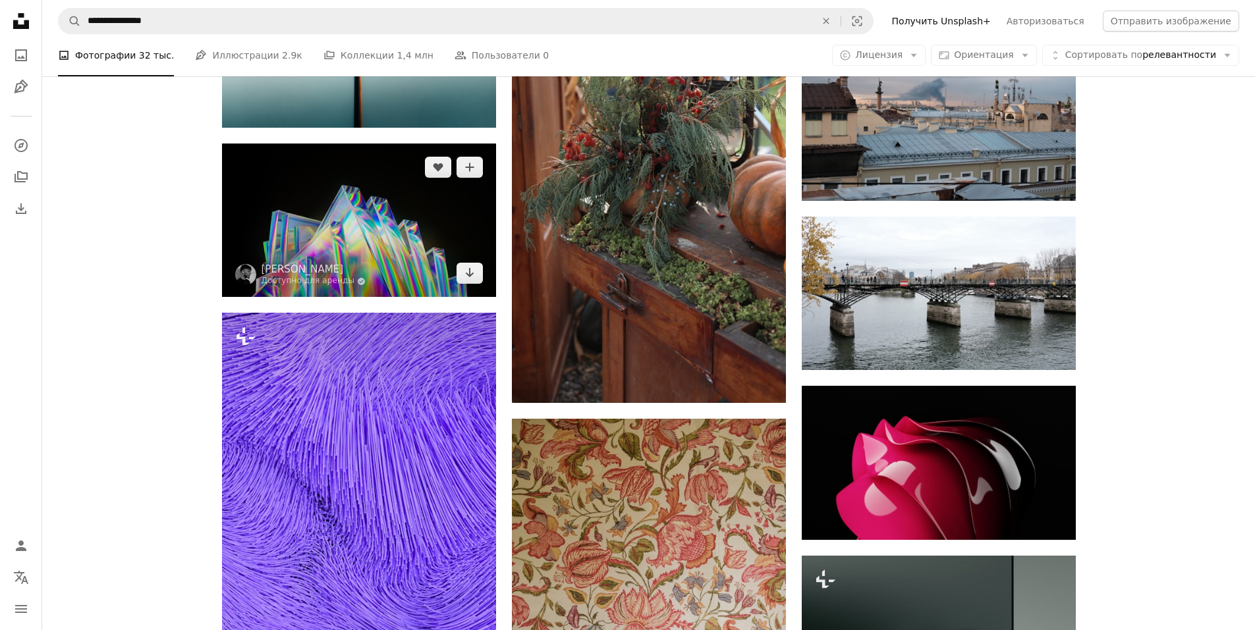
click at [368, 227] on img at bounding box center [359, 221] width 274 height 154
click at [472, 267] on icon "Arrow pointing down" at bounding box center [469, 273] width 11 height 16
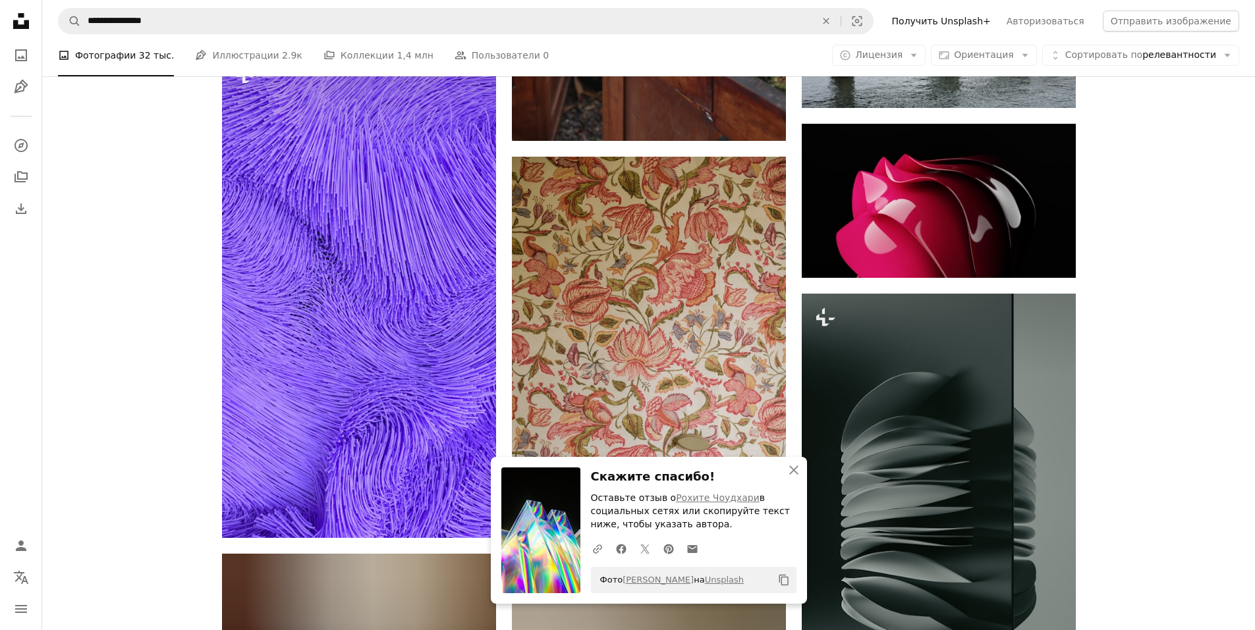
drag, startPoint x: 1142, startPoint y: 439, endPoint x: 1142, endPoint y: 482, distance: 43.5
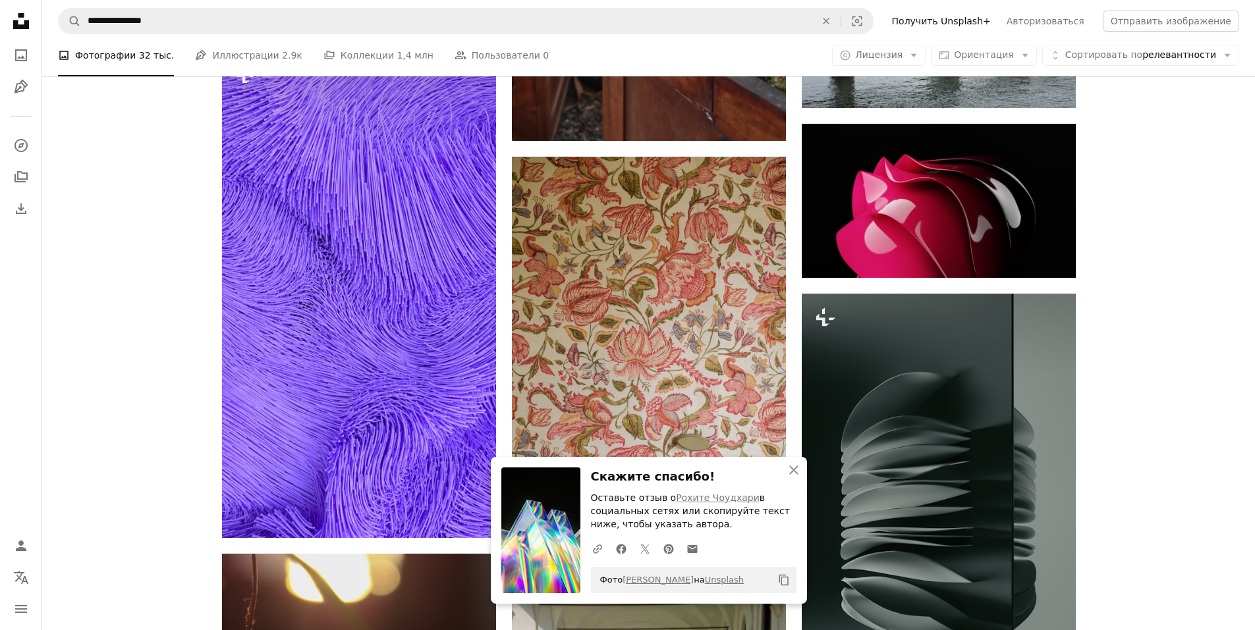
scroll to position [78730, 0]
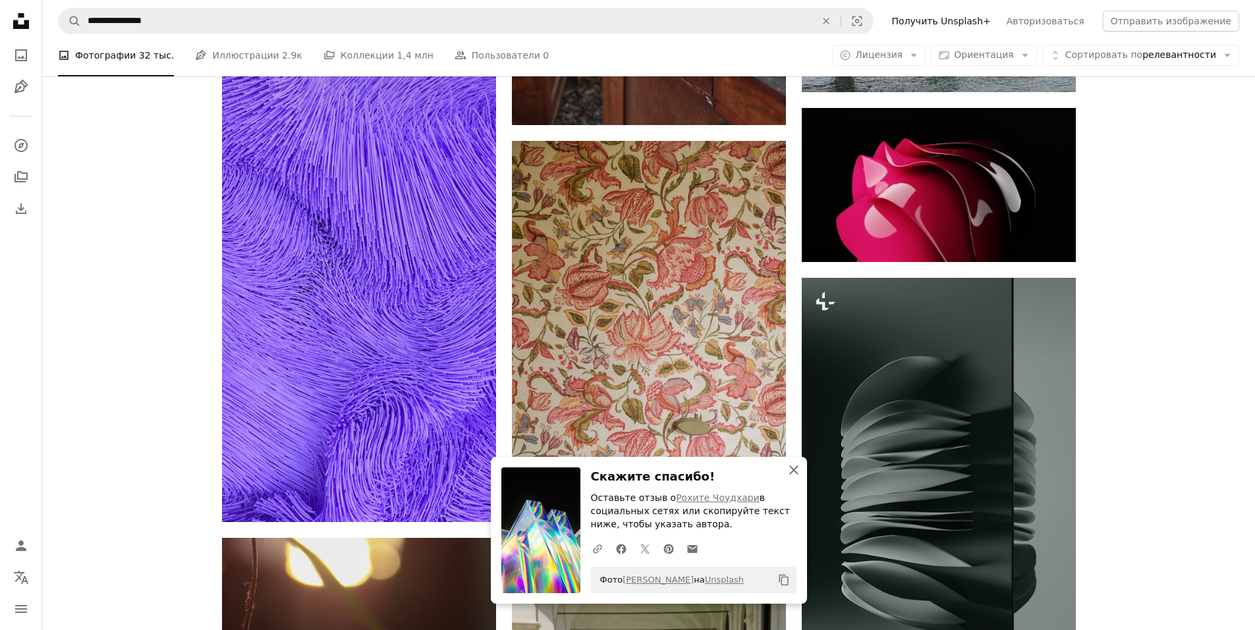
click at [792, 470] on icon "An X shape" at bounding box center [794, 470] width 16 height 16
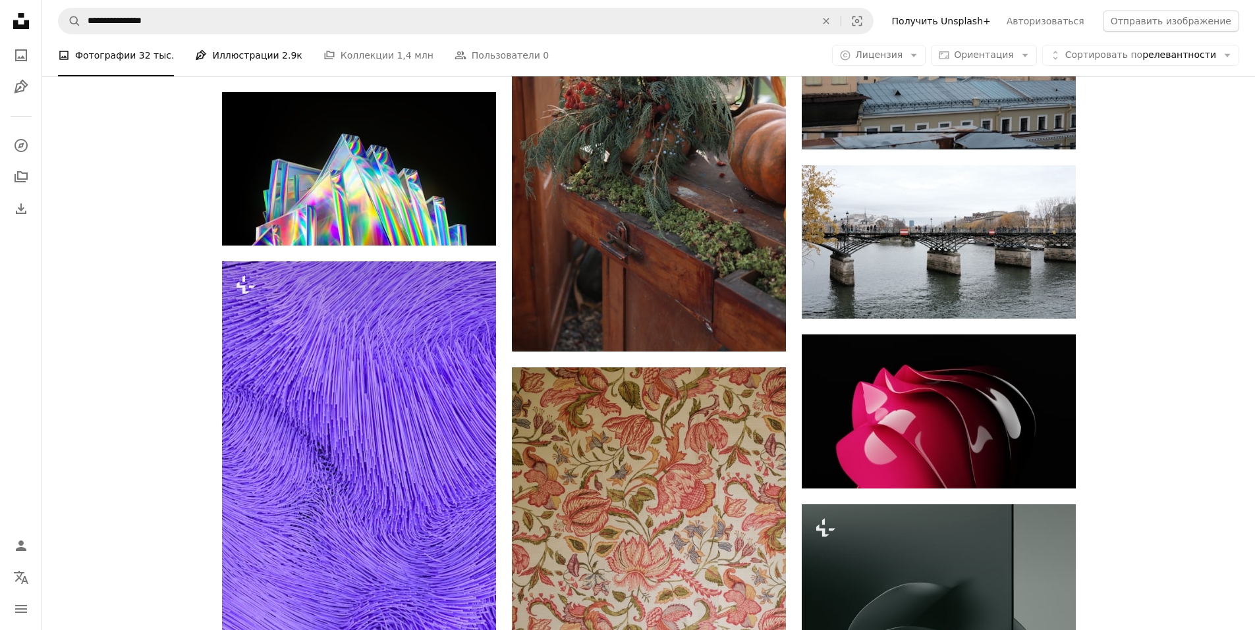
scroll to position [78466, 0]
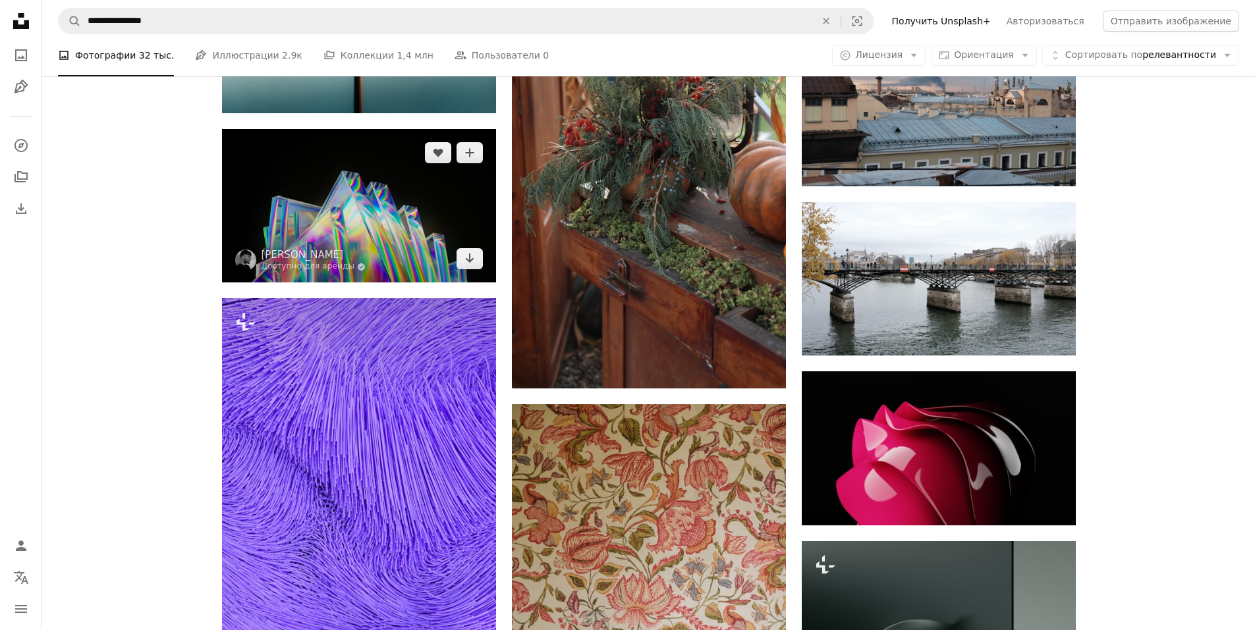
click at [247, 259] on img at bounding box center [245, 260] width 21 height 21
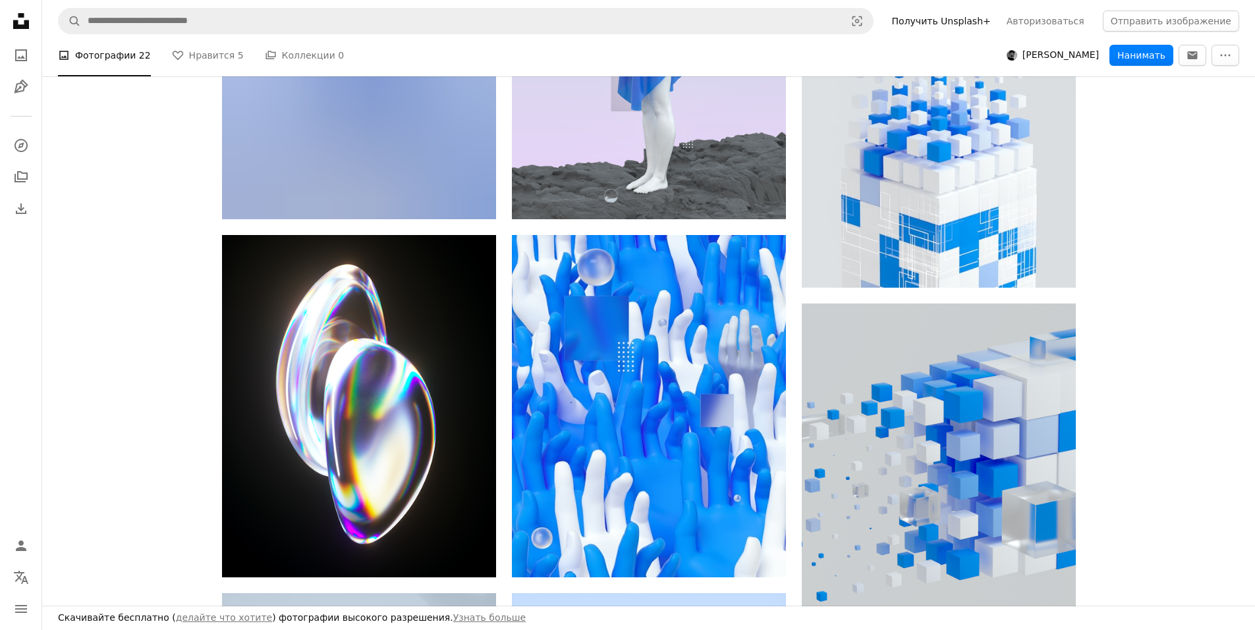
scroll to position [1521, 0]
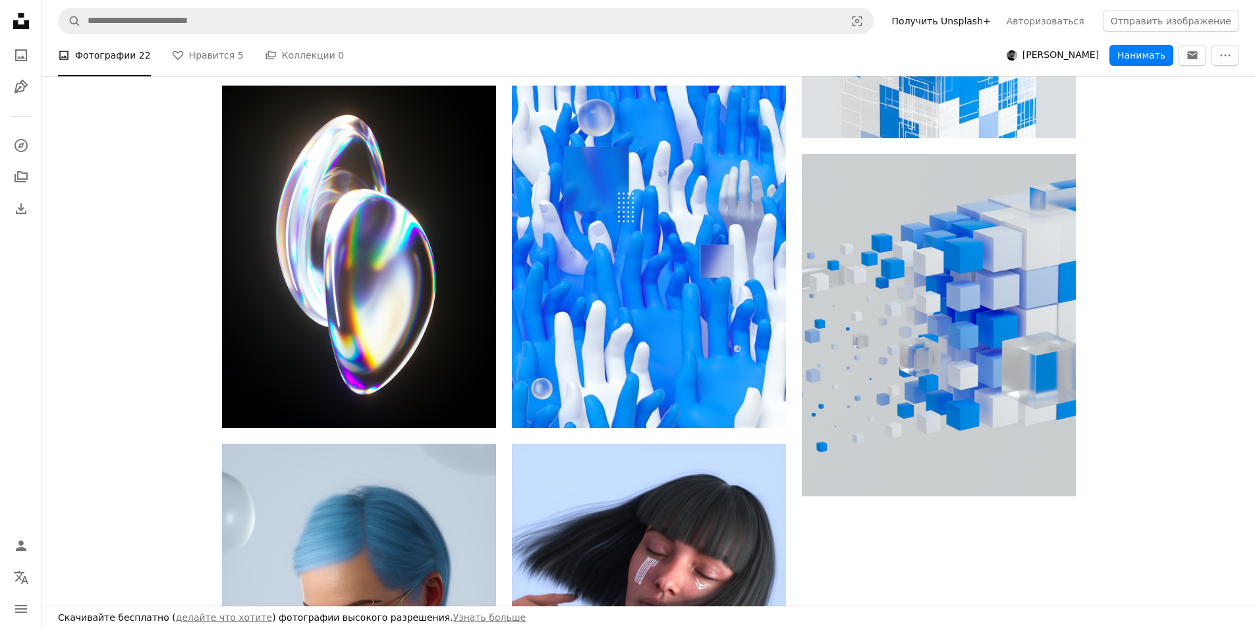
drag, startPoint x: 1101, startPoint y: 411, endPoint x: 1096, endPoint y: 492, distance: 81.2
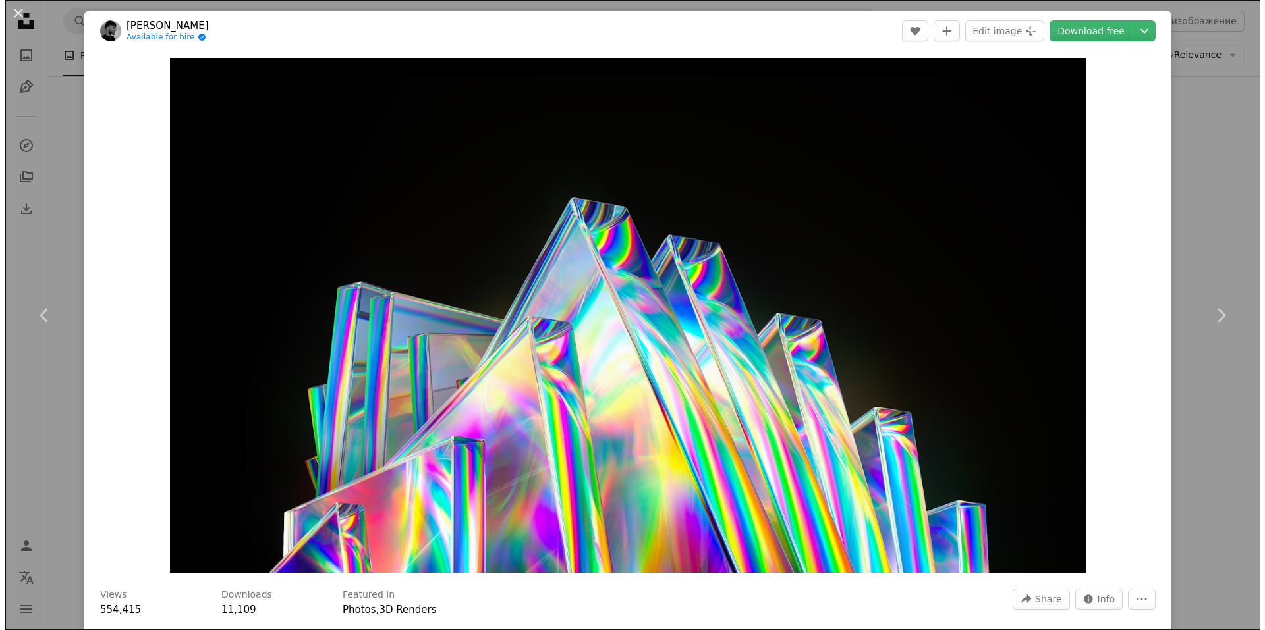
scroll to position [78466, 0]
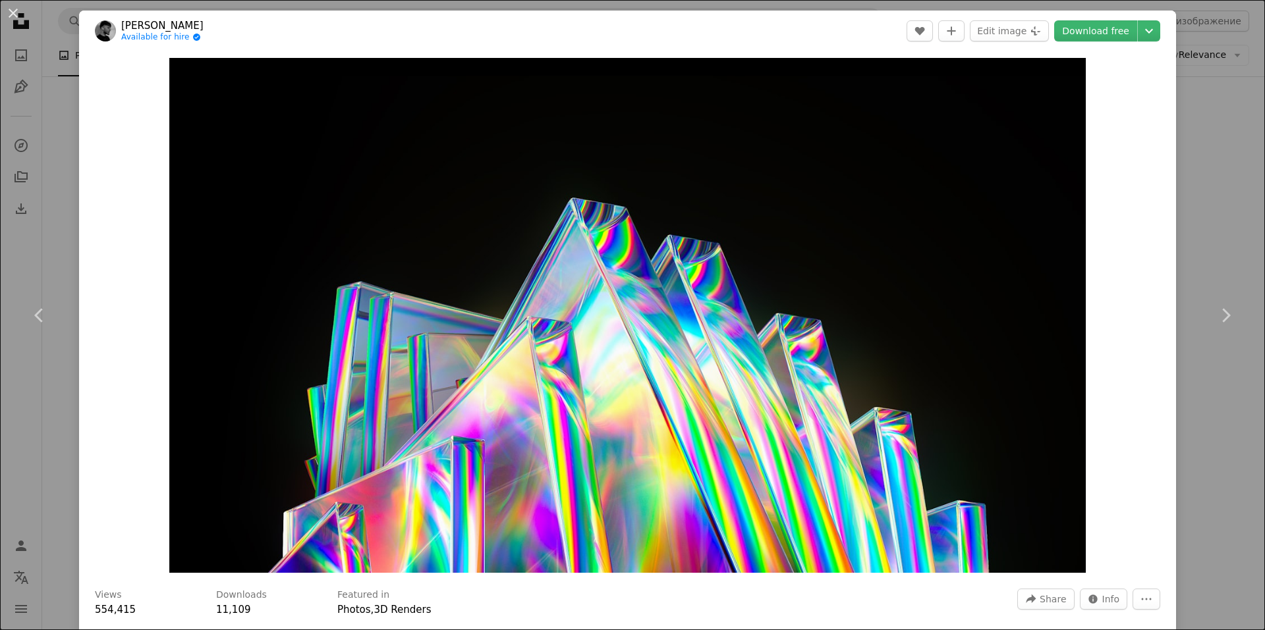
click at [1186, 201] on div "An X shape Chevron left Chevron right [PERSON_NAME] Choudhari Available for hir…" at bounding box center [632, 315] width 1265 height 630
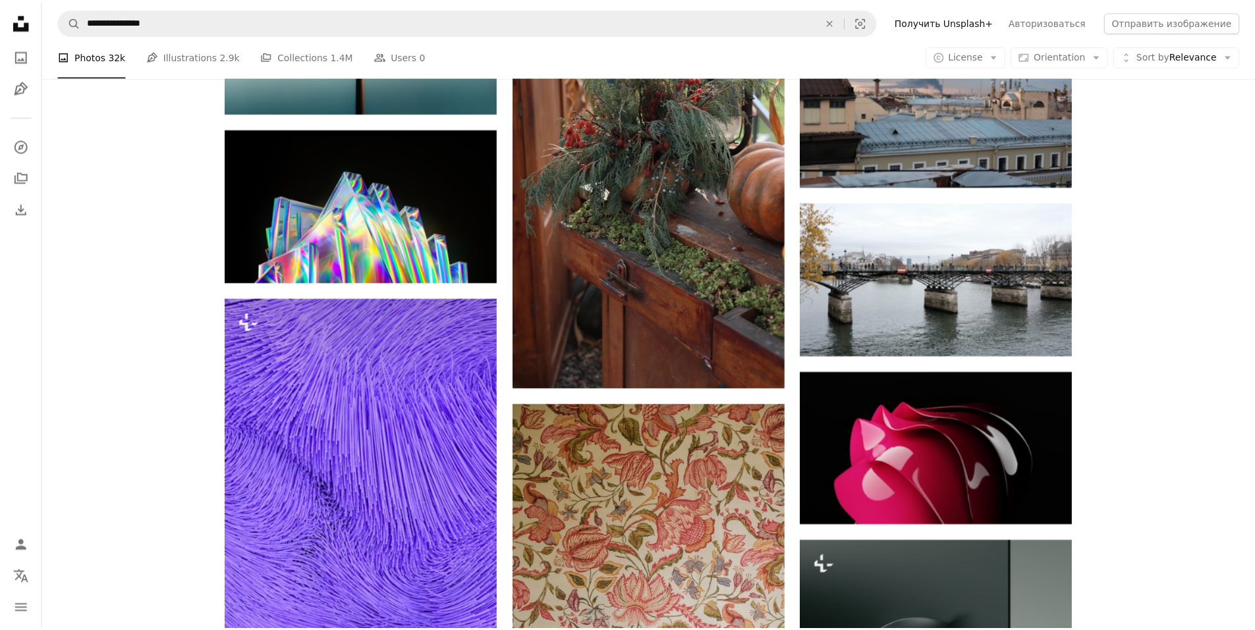
scroll to position [78452, 0]
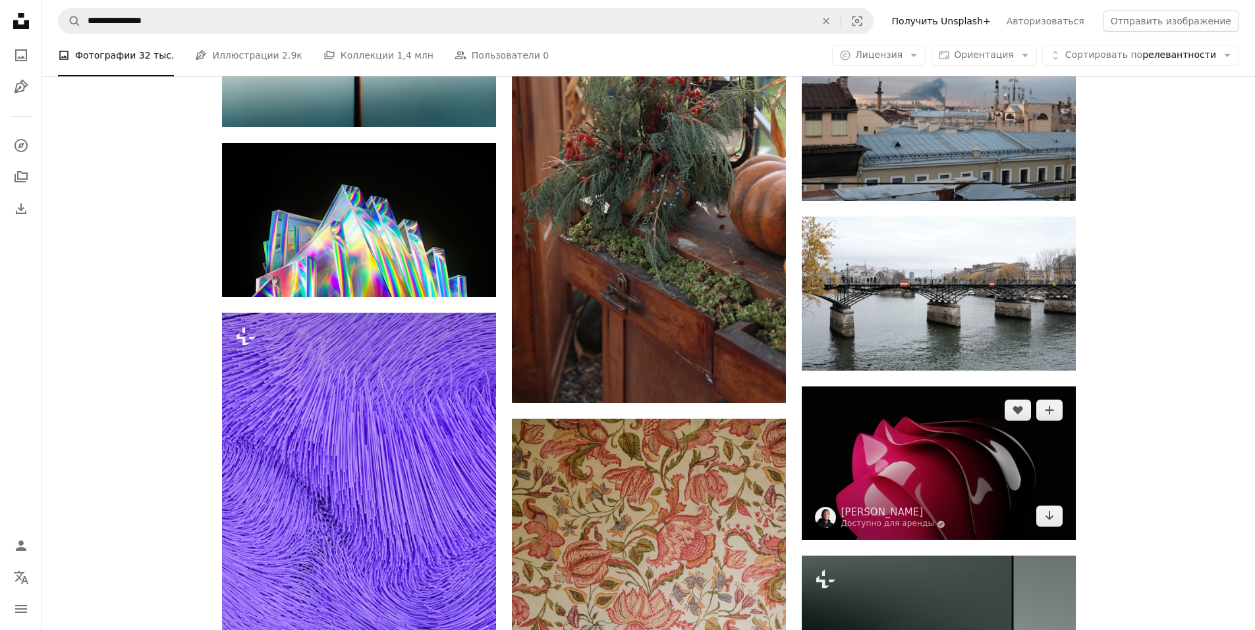
click at [818, 512] on img at bounding box center [825, 517] width 21 height 21
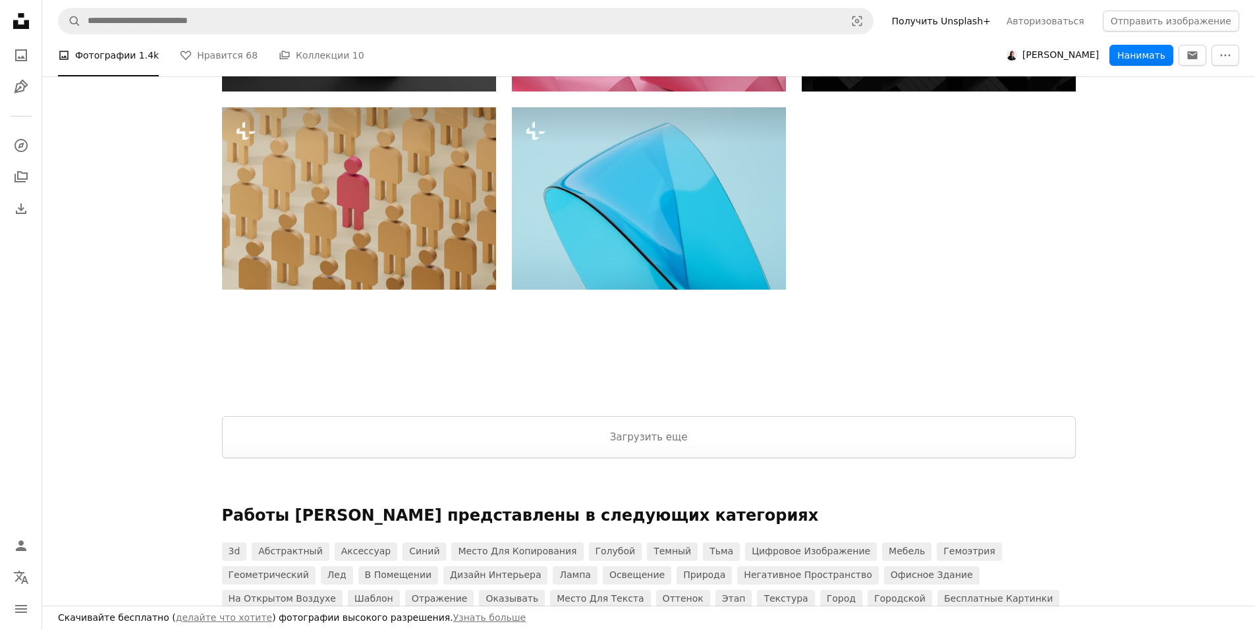
scroll to position [1455, 0]
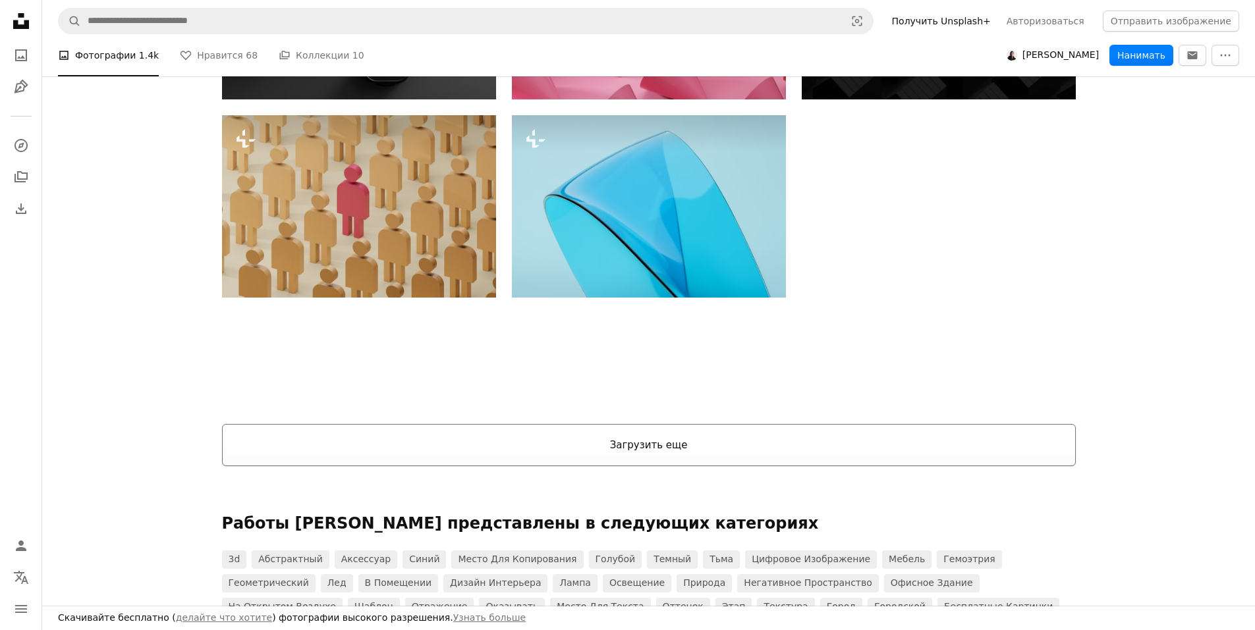
click at [686, 449] on button "Загрузить еще" at bounding box center [649, 445] width 854 height 42
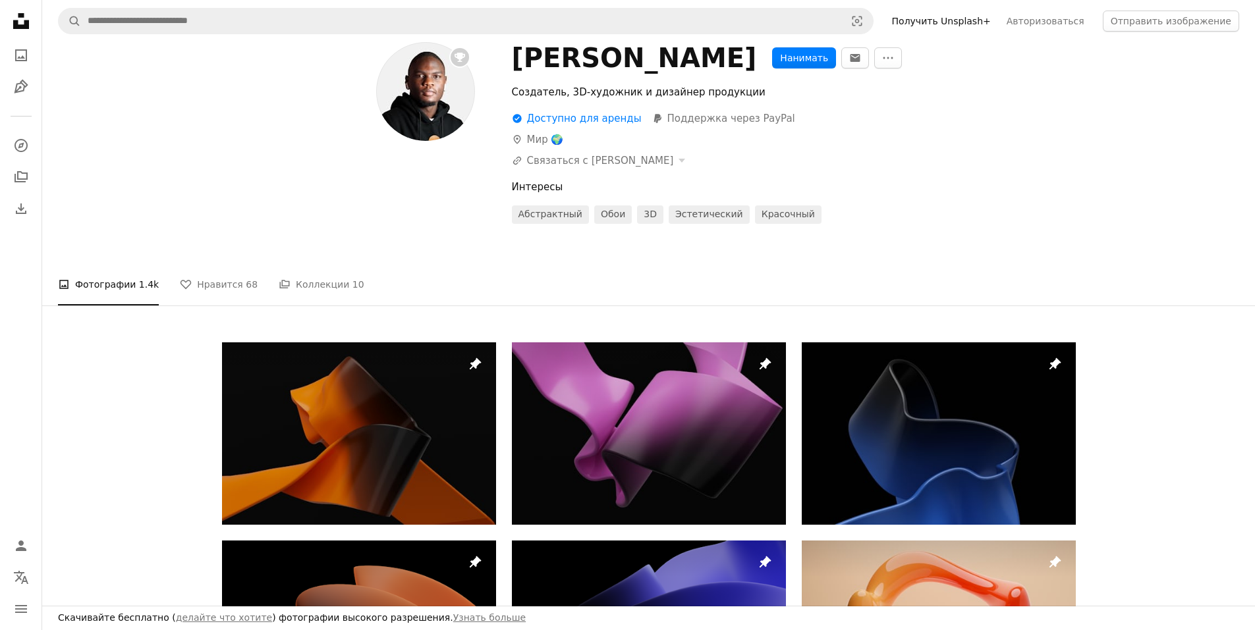
scroll to position [217, 0]
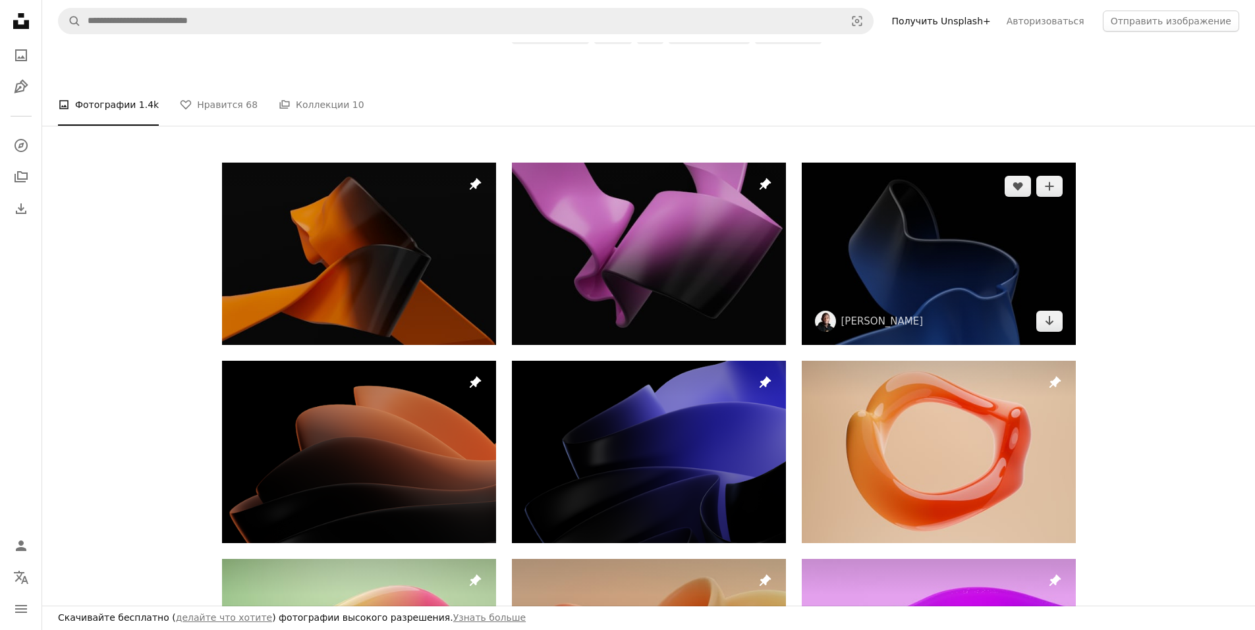
click at [976, 265] on img at bounding box center [939, 254] width 274 height 182
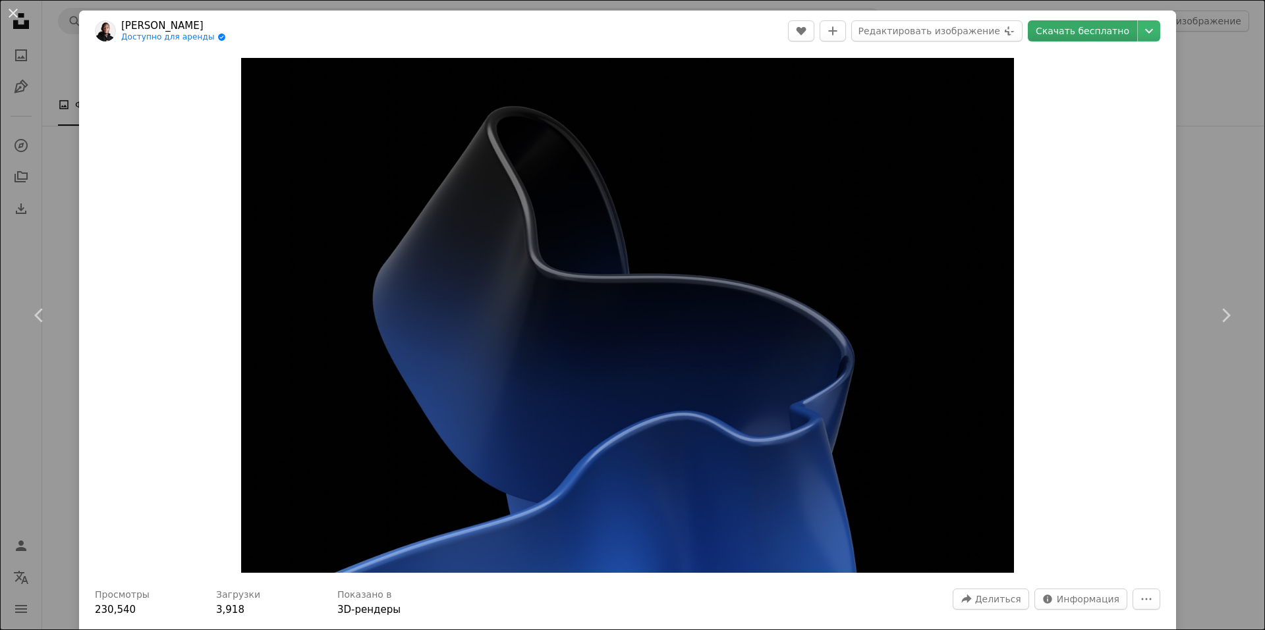
click at [1078, 28] on font "Скачать бесплатно" at bounding box center [1083, 31] width 94 height 11
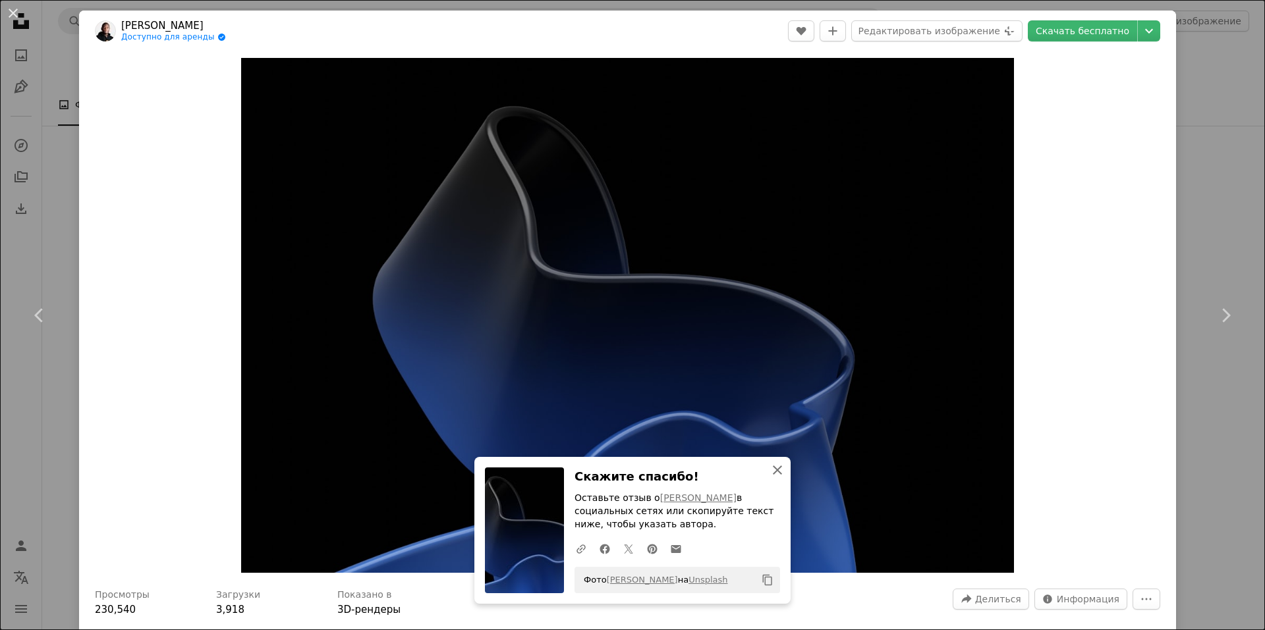
click at [776, 472] on icon "An X shape" at bounding box center [777, 470] width 16 height 16
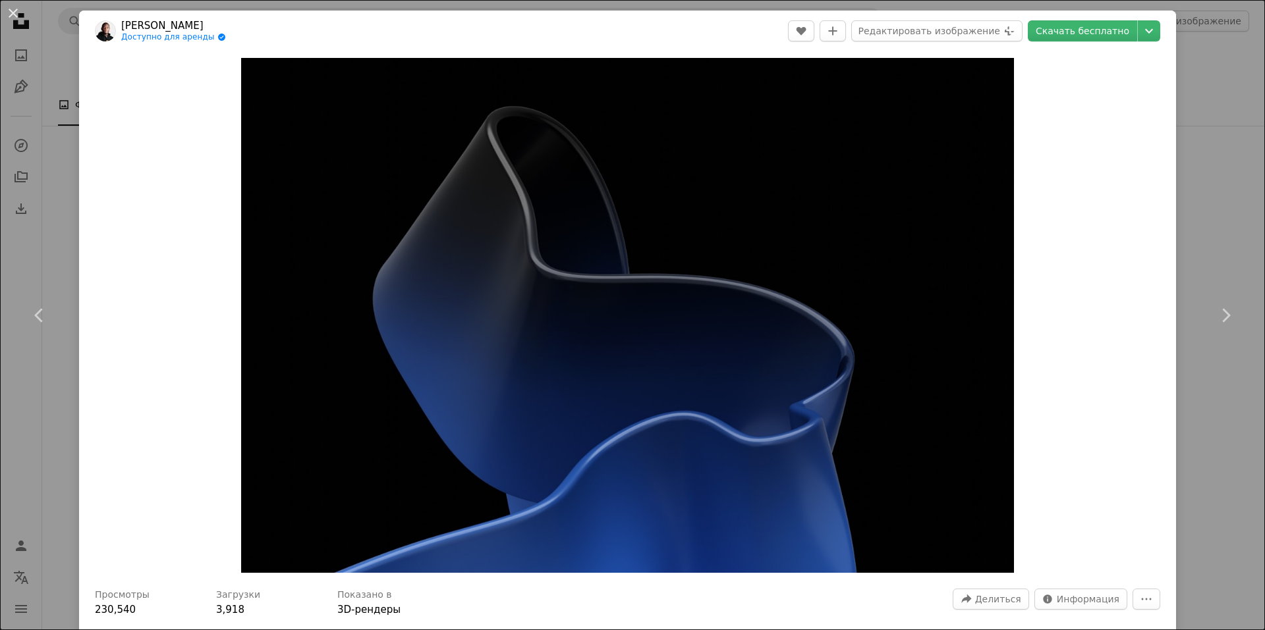
click at [1192, 110] on div "An X shape Chevron left Chevron right [PERSON_NAME] Доступно для аренды A check…" at bounding box center [632, 315] width 1265 height 630
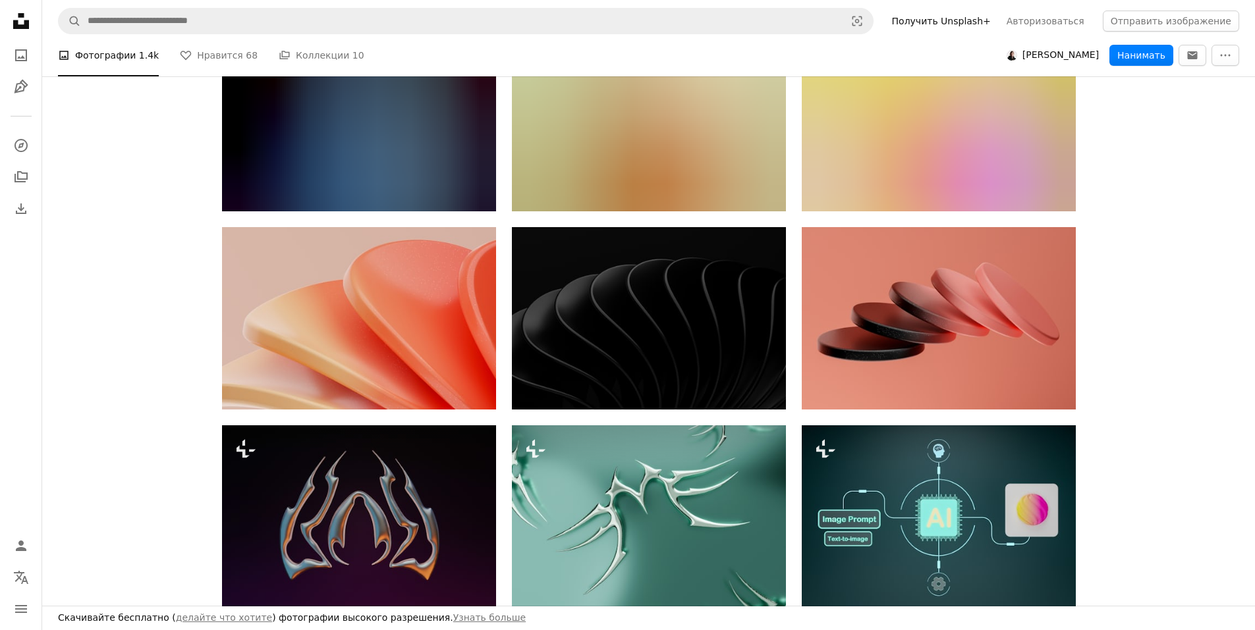
scroll to position [3232, 0]
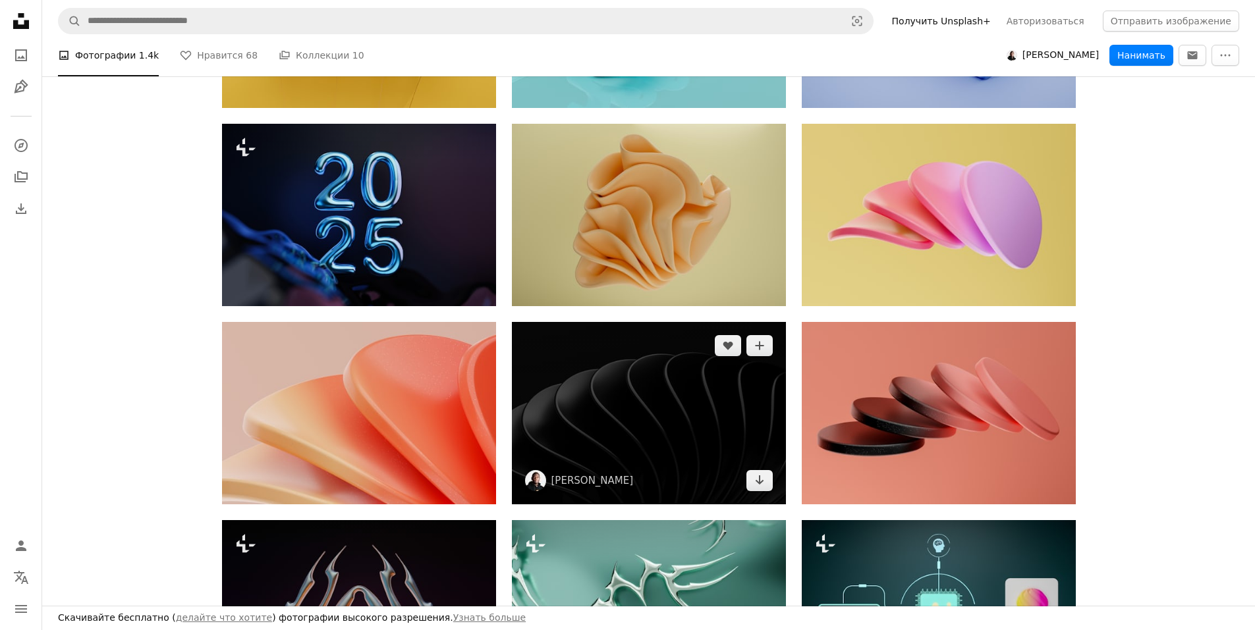
click at [693, 412] on img at bounding box center [649, 413] width 274 height 182
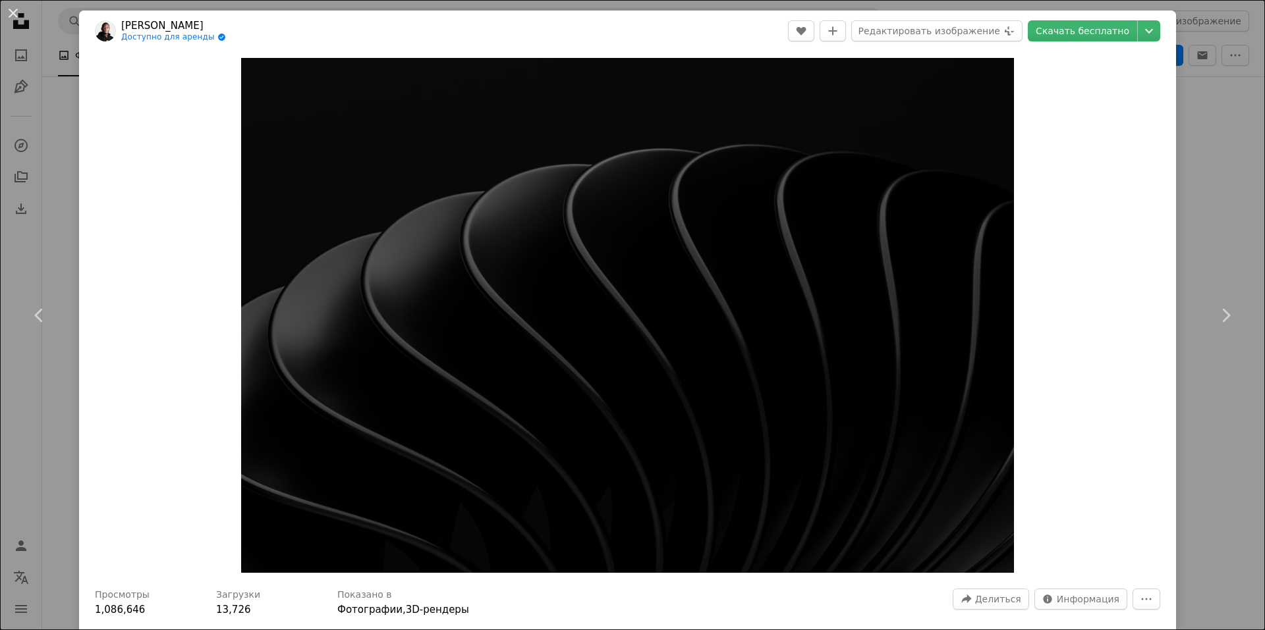
click at [1186, 80] on div "An X shape Chevron left Chevron right [PERSON_NAME] Доступно для аренды A check…" at bounding box center [632, 315] width 1265 height 630
